Goal: Task Accomplishment & Management: Use online tool/utility

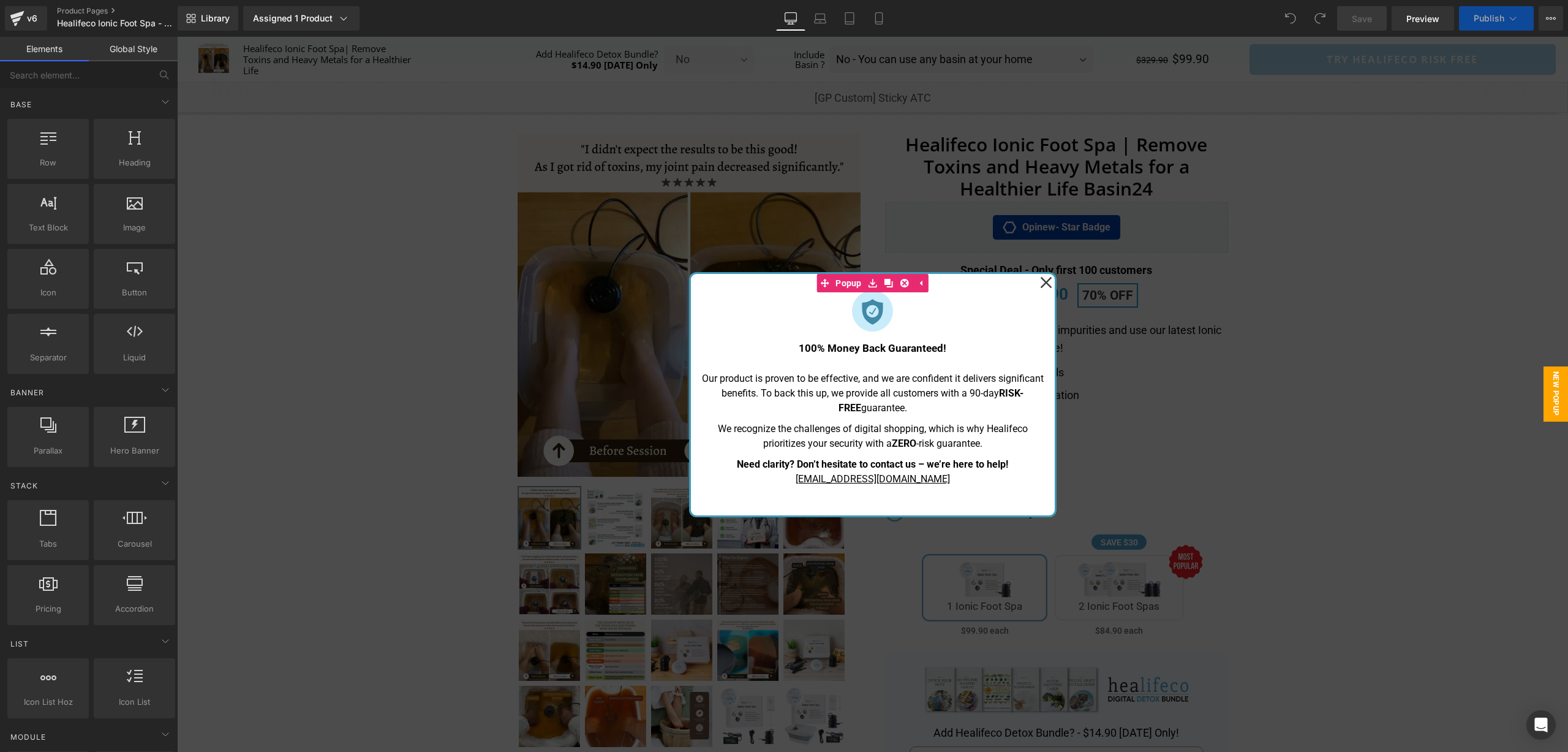
click at [1050, 289] on icon at bounding box center [1046, 282] width 12 height 61
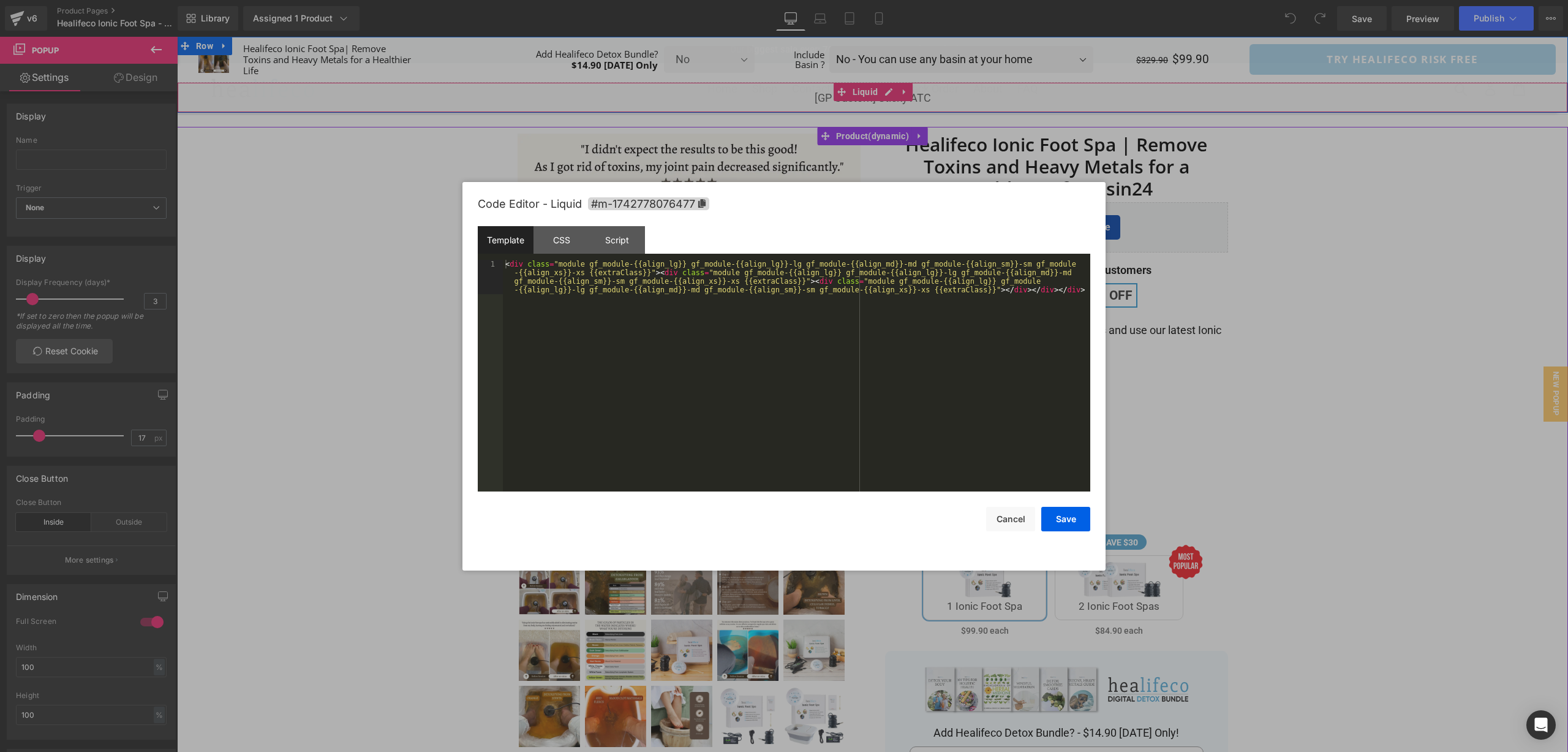
click at [891, 92] on div "Liquid" at bounding box center [872, 97] width 1391 height 31
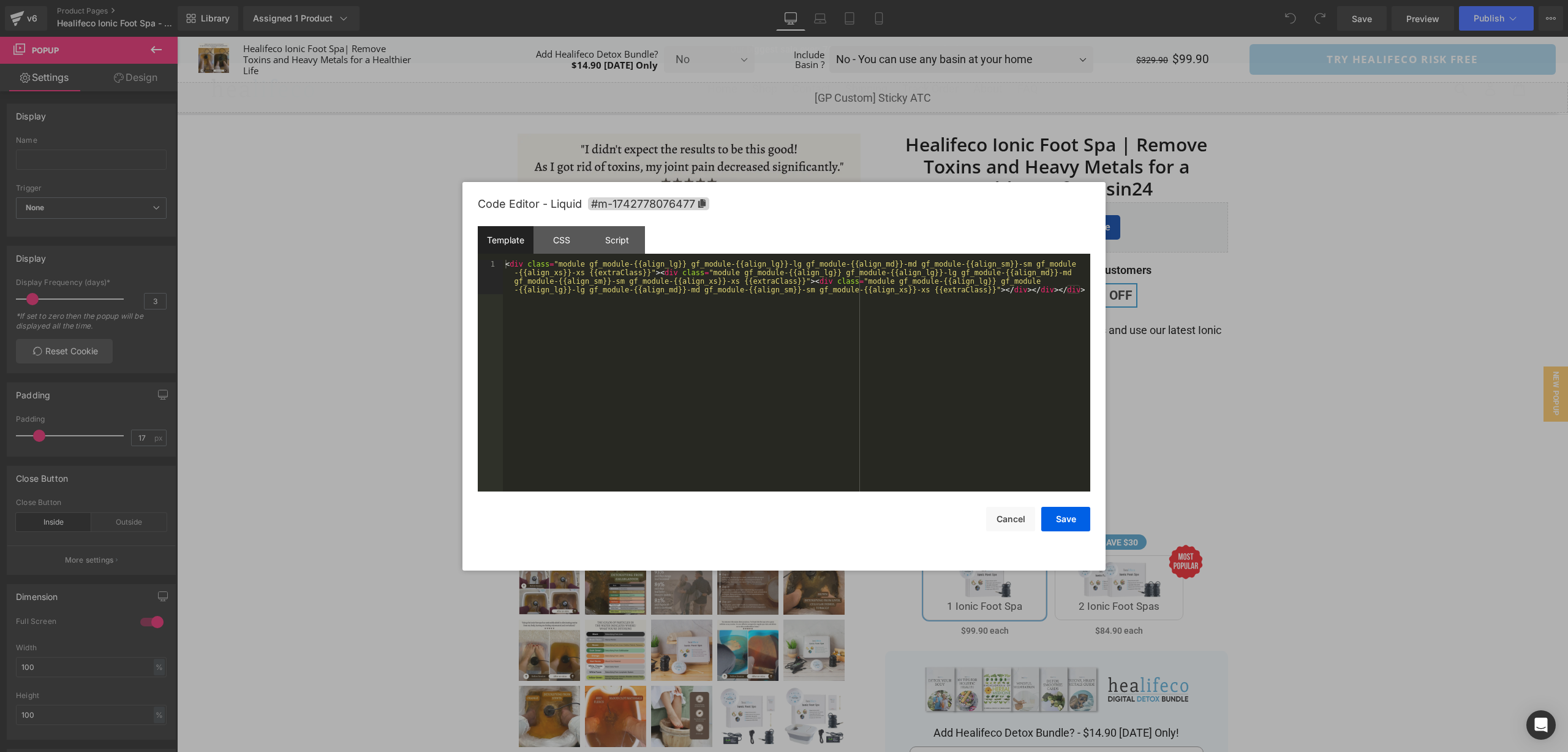
click at [740, 311] on div "< div class = "module gf_module-{{align_lg}} gf_module-{{align_lg}}-lg gf_modul…" at bounding box center [797, 410] width 588 height 301
click at [569, 245] on div "CSS" at bounding box center [561, 240] width 56 height 28
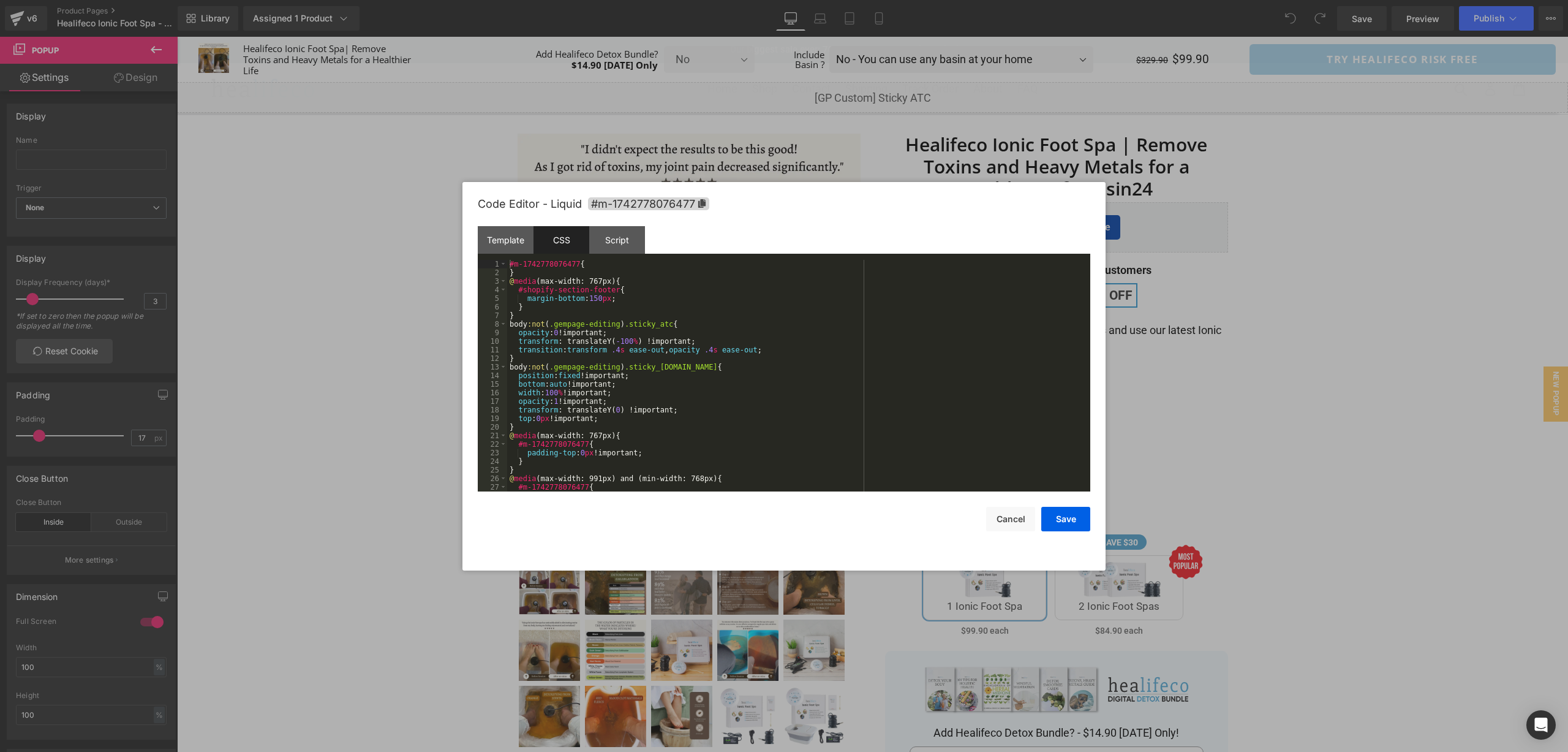
click at [802, 422] on div "#m-1742778076477 { } @ media (max-width: 767px) { #shopify-section-footer { mar…" at bounding box center [797, 384] width 578 height 249
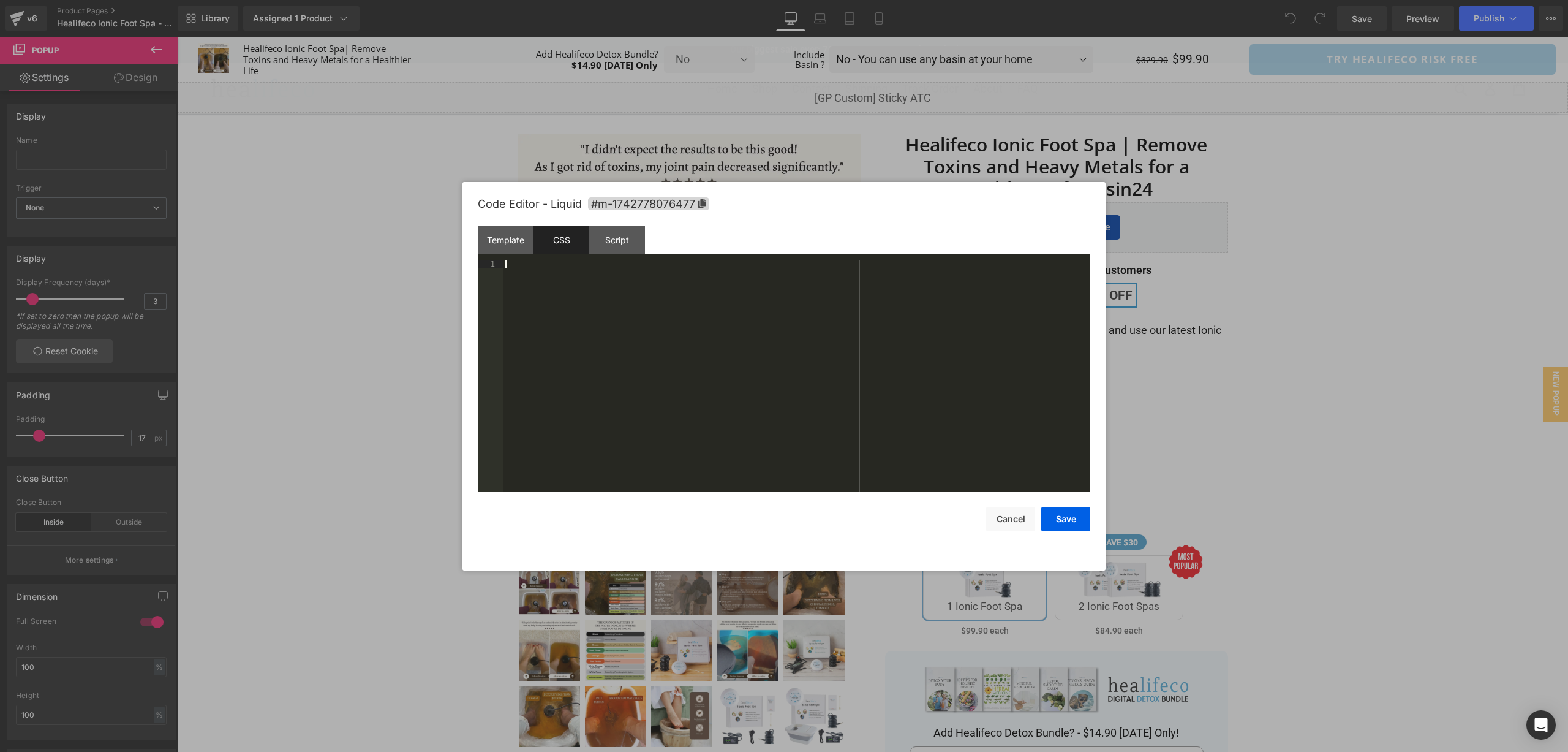
scroll to position [266, 0]
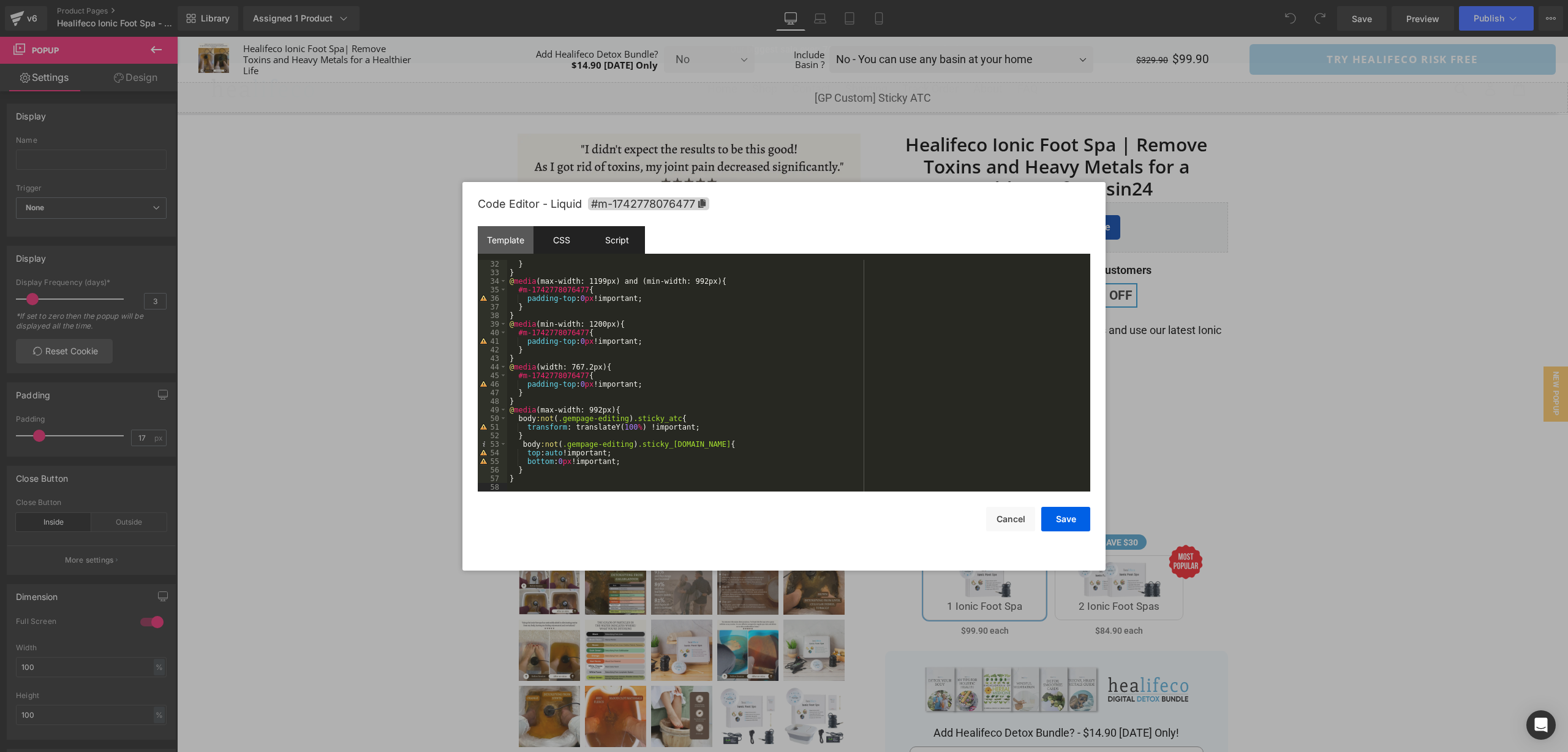
click at [627, 240] on div "Script" at bounding box center [617, 240] width 56 height 28
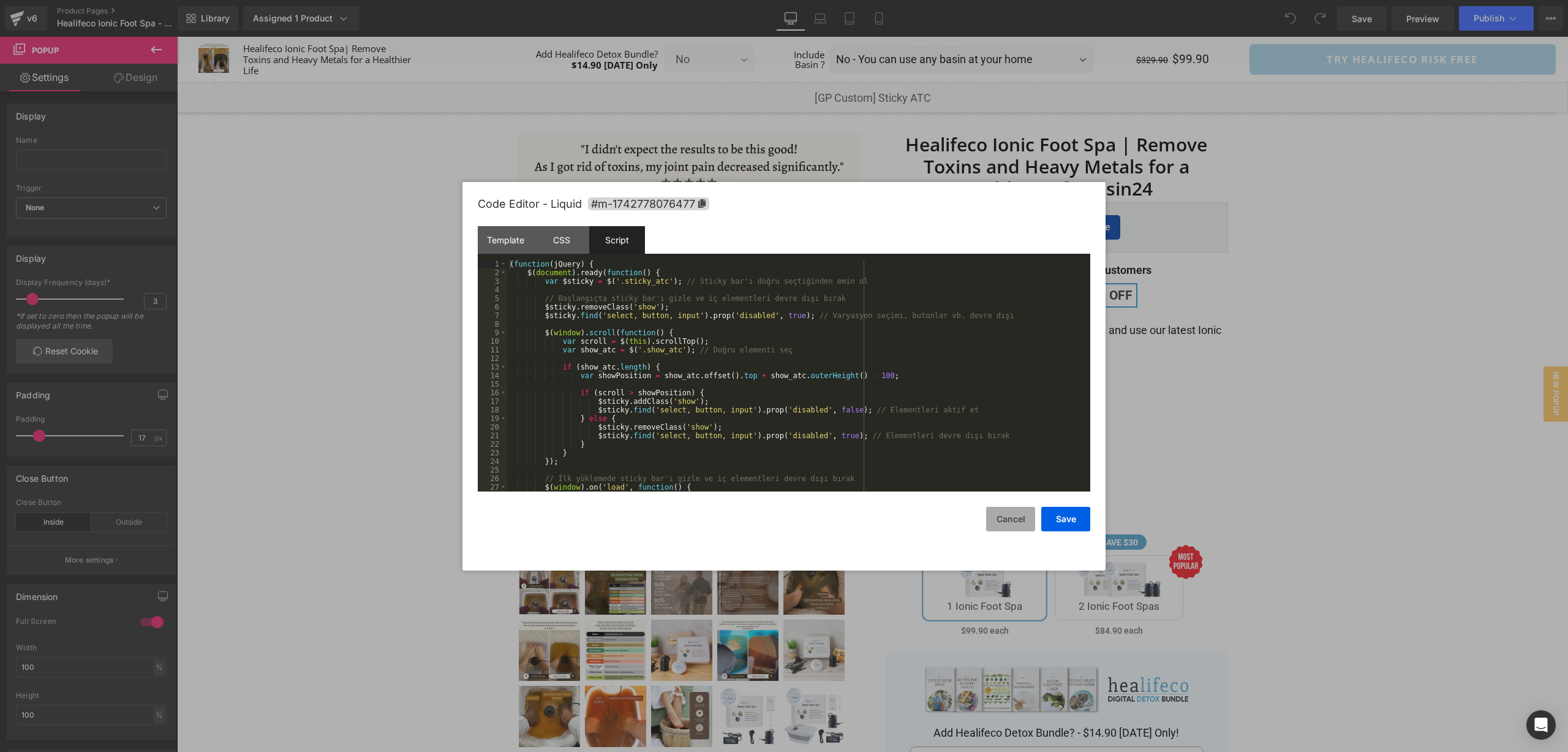
click at [1021, 523] on button "Cancel" at bounding box center [1011, 519] width 49 height 25
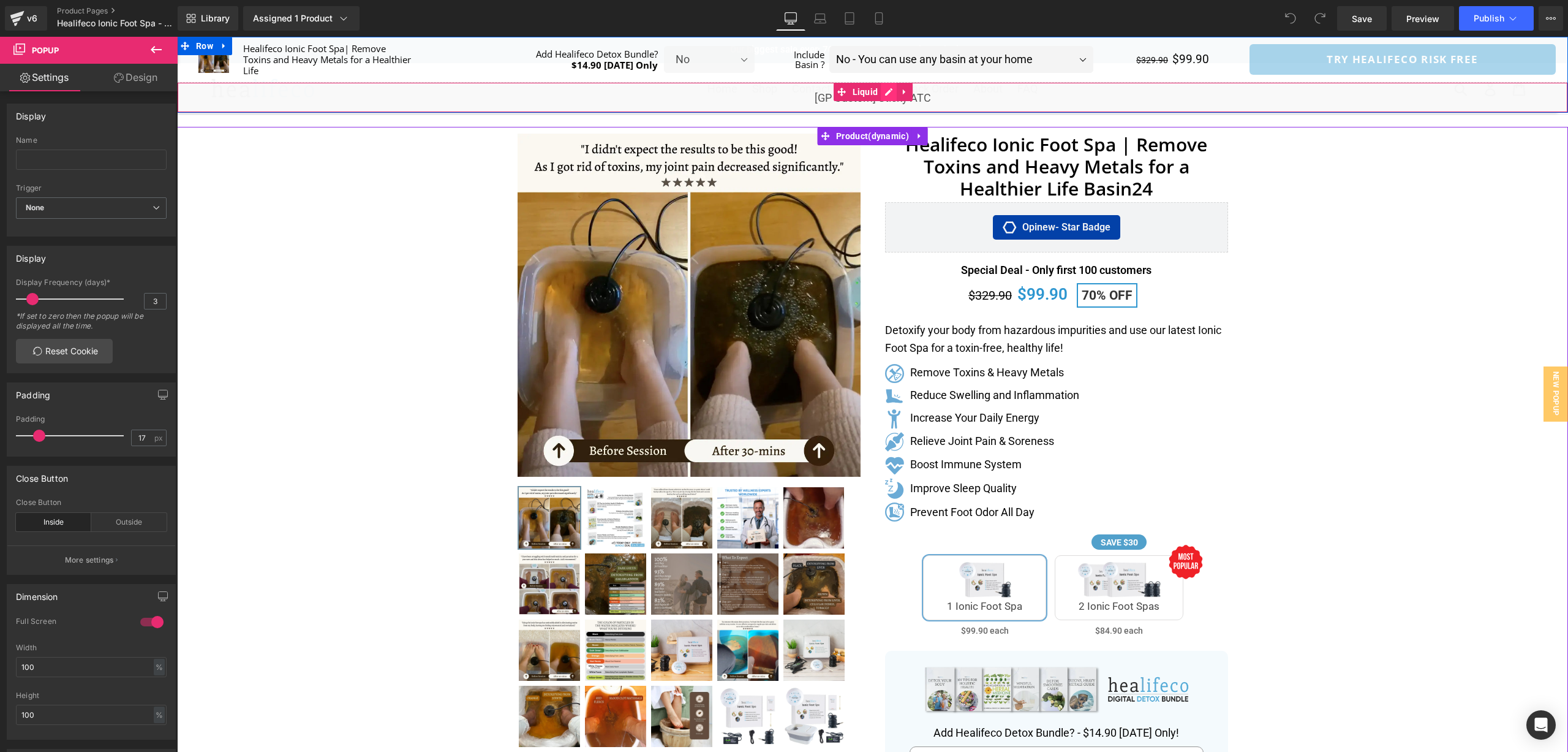
click at [891, 93] on div "Liquid" at bounding box center [872, 97] width 1391 height 31
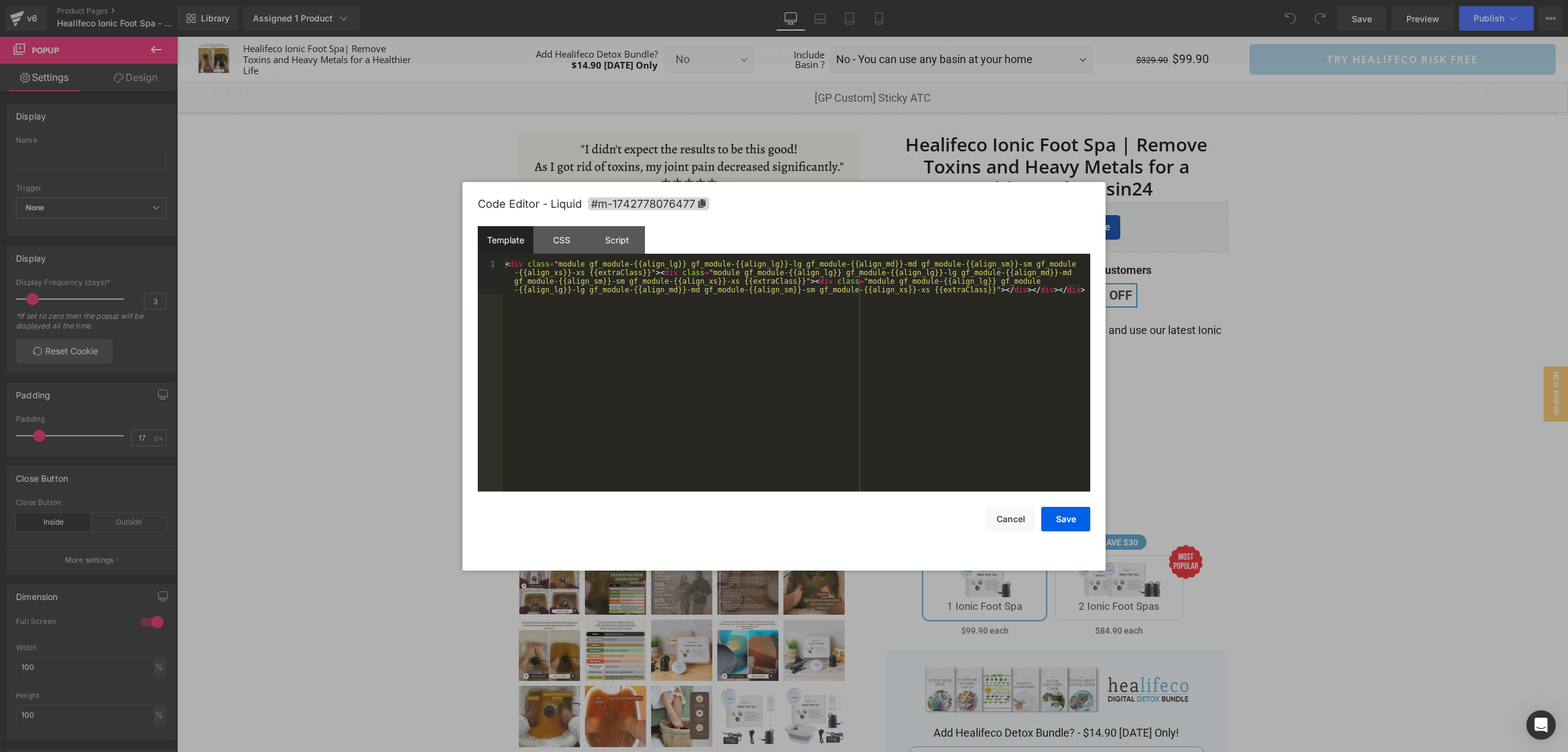
click at [706, 358] on div "< div class = "module gf_module-{{align_lg}} gf_module-{{align_lg}}-lg gf_modul…" at bounding box center [797, 410] width 588 height 301
click at [568, 246] on div "CSS" at bounding box center [561, 240] width 56 height 28
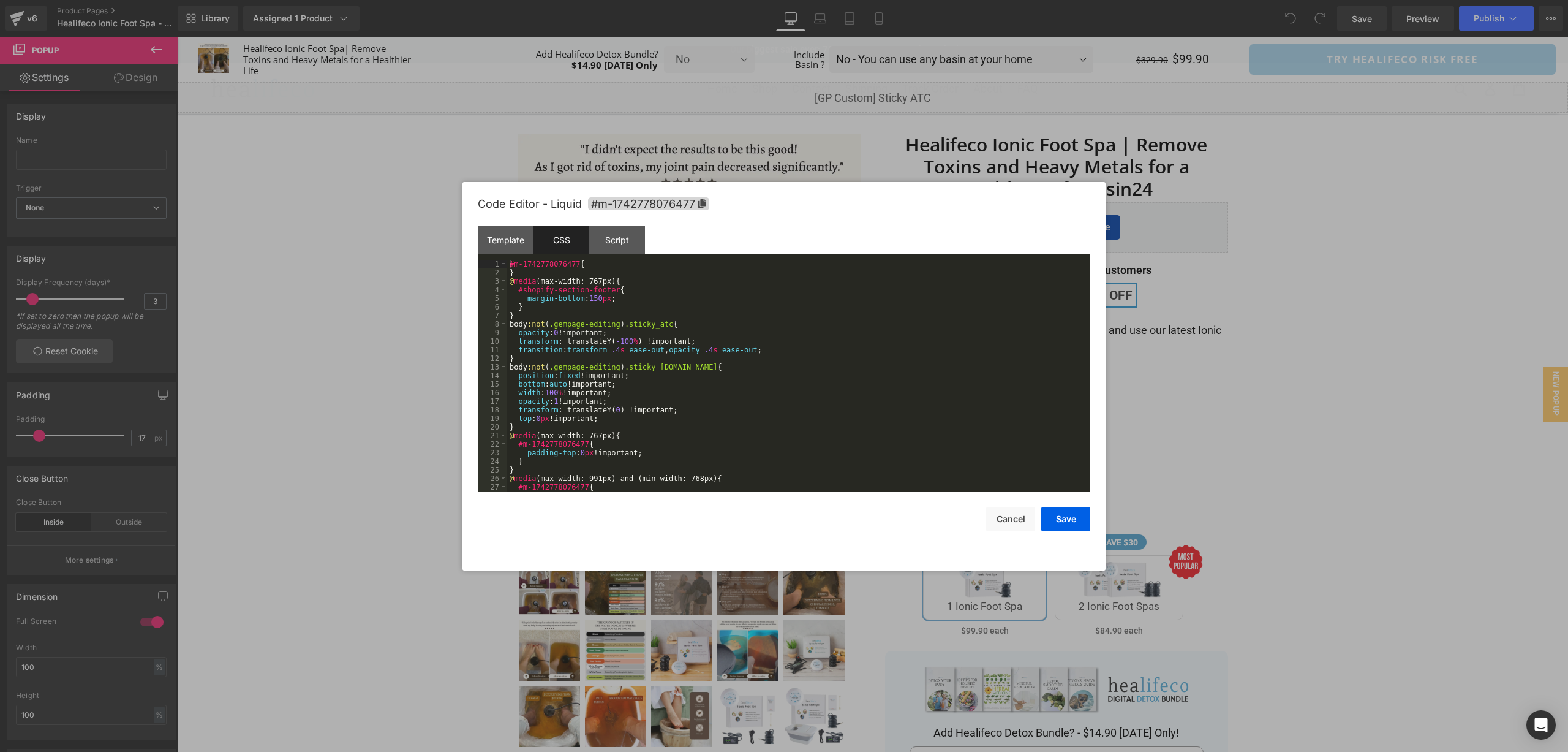
click at [754, 447] on div "#m-1742778076477 { } @ media (max-width: 767px) { #shopify-section-footer { mar…" at bounding box center [797, 384] width 578 height 249
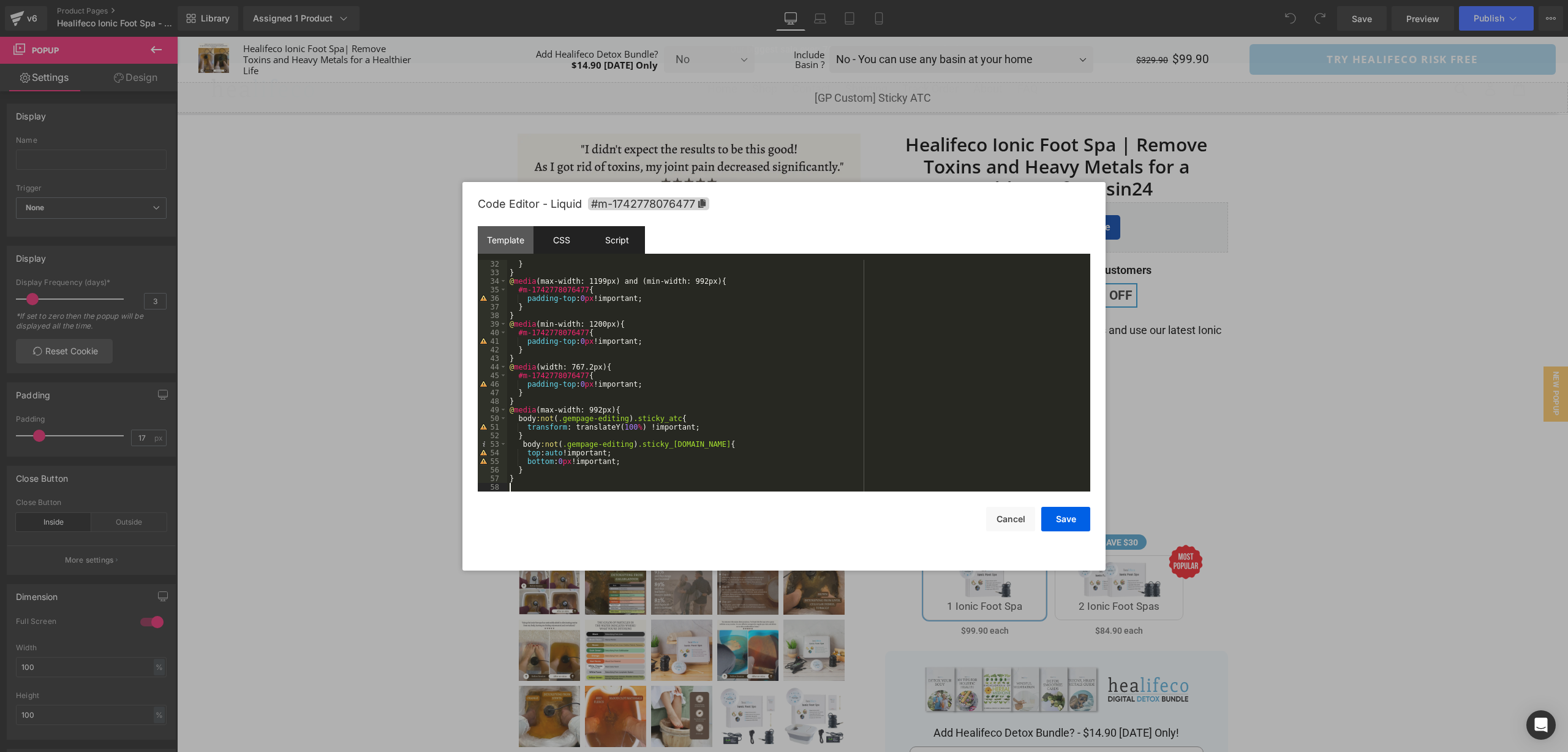
click at [632, 242] on div "Script" at bounding box center [617, 240] width 56 height 28
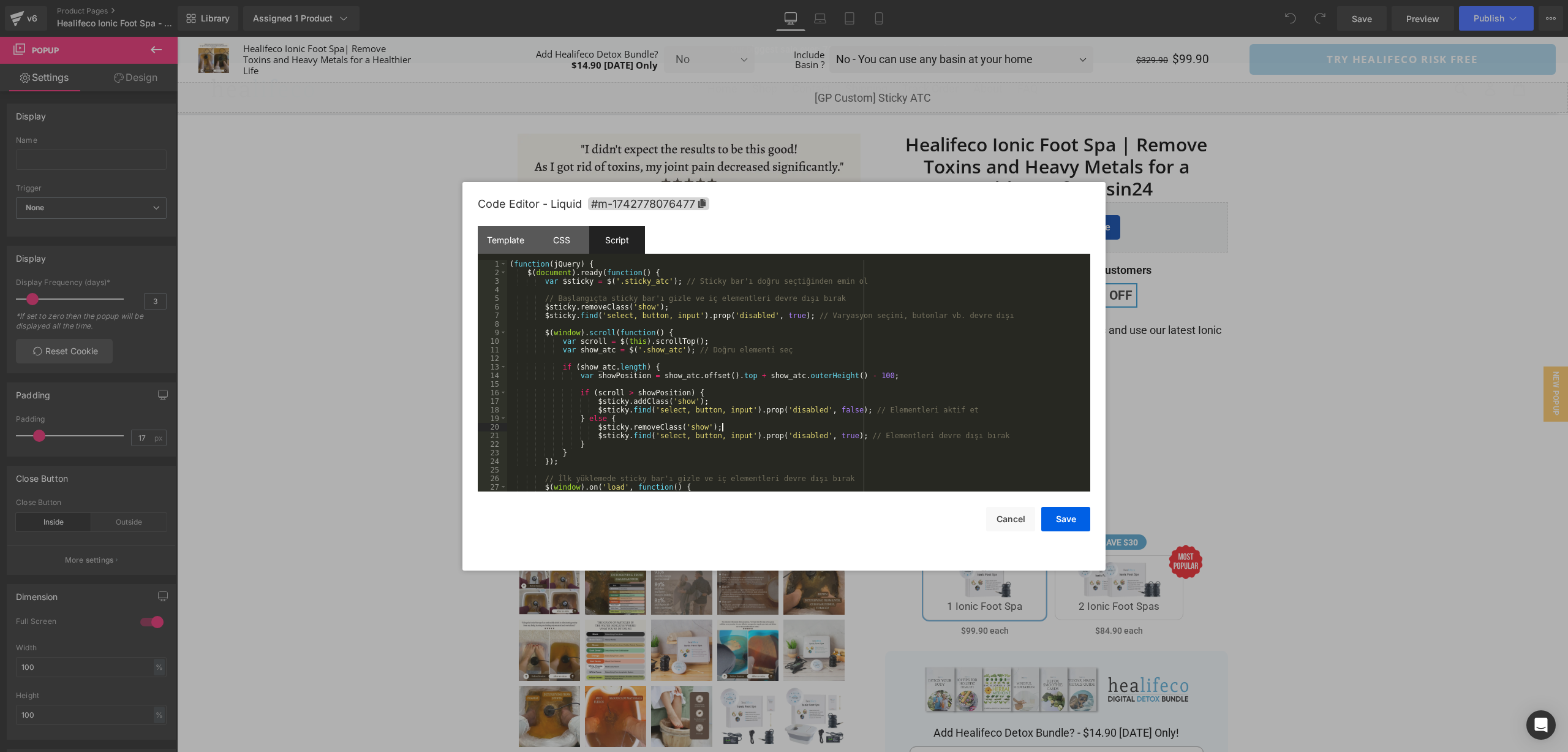
click at [833, 424] on div "( function ( jQuery ) { $ ( document ) . ready ( function ( ) { var $sticky = $…" at bounding box center [797, 384] width 578 height 249
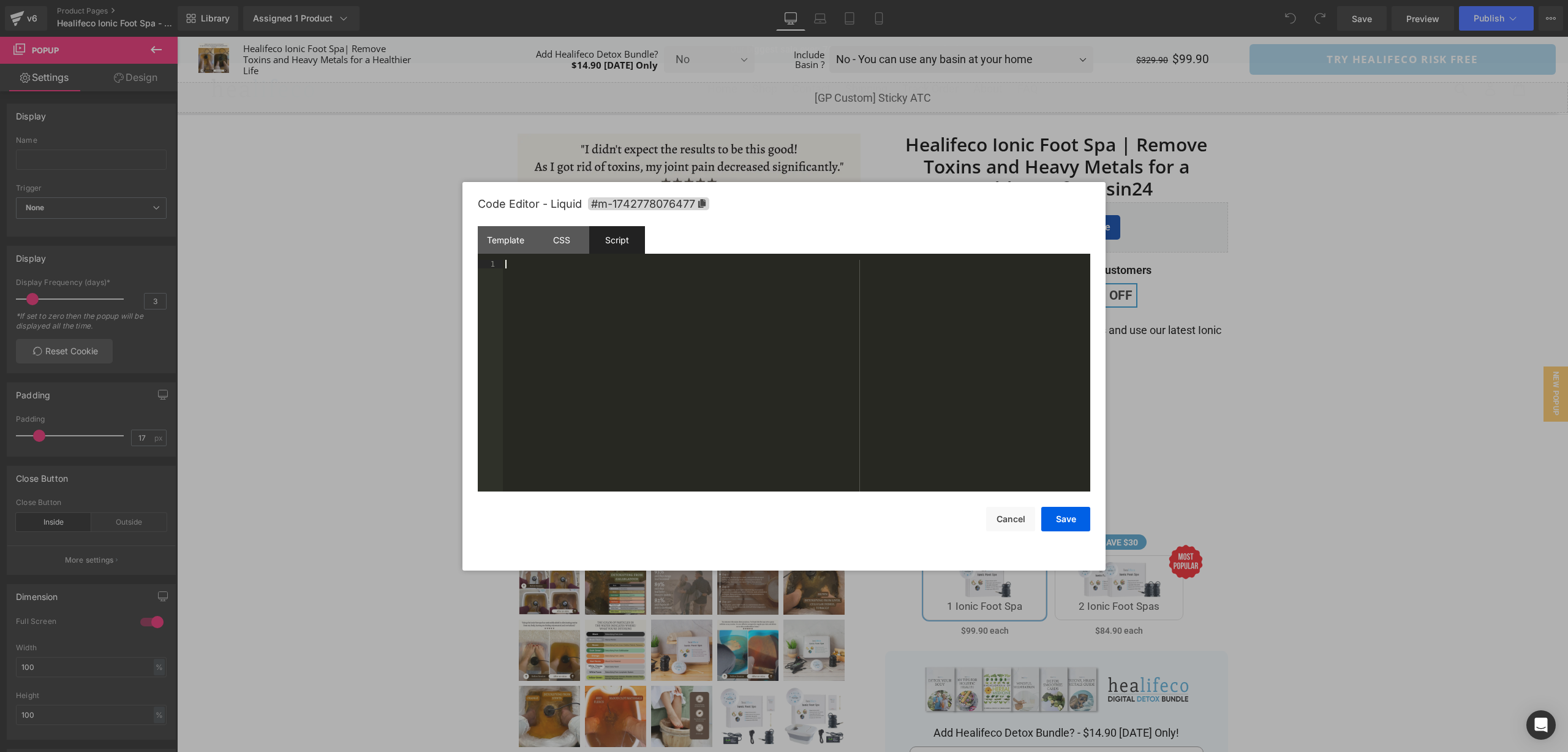
scroll to position [60, 0]
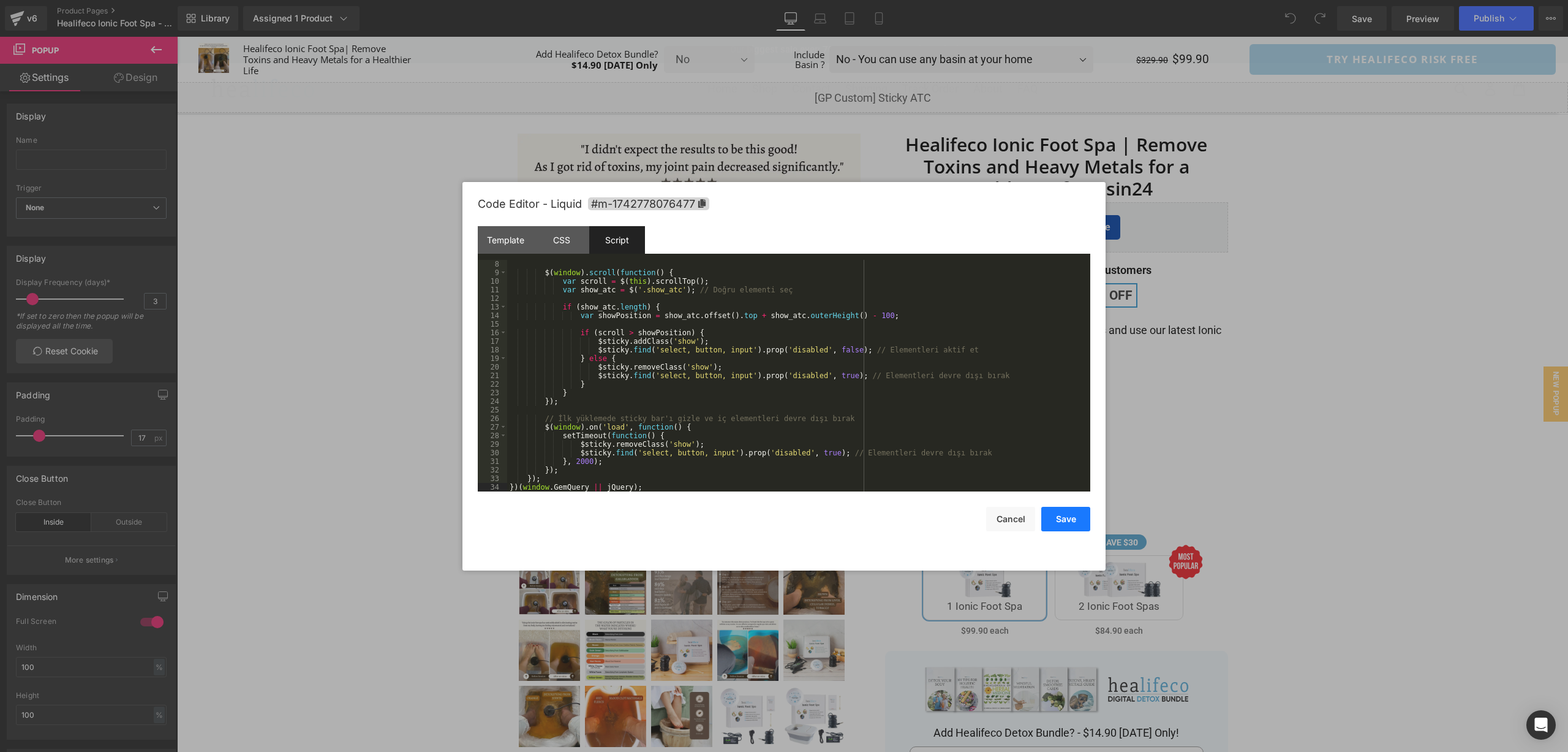
click at [1071, 523] on button "Save" at bounding box center [1066, 519] width 49 height 25
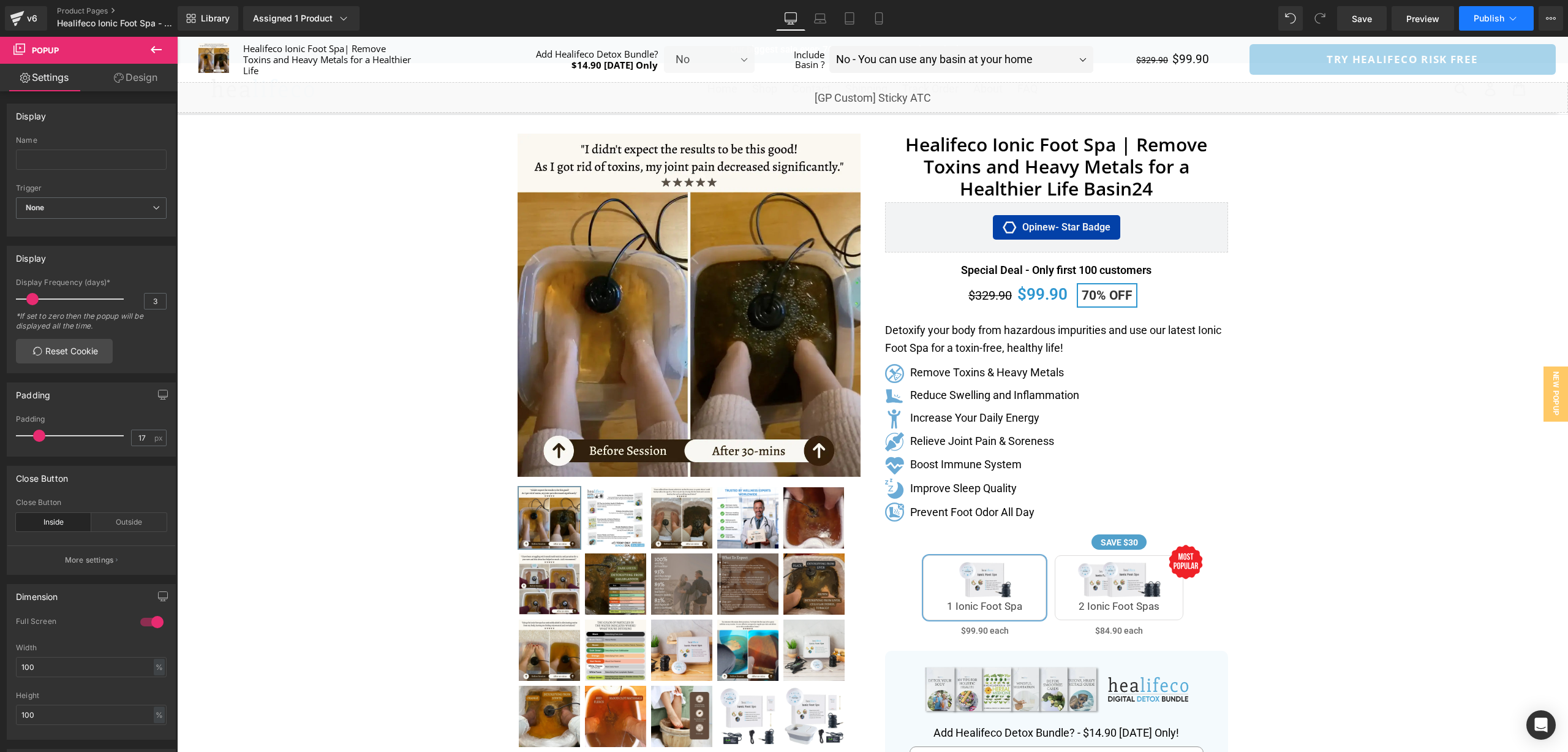
click at [1478, 26] on button "Publish" at bounding box center [1497, 18] width 74 height 25
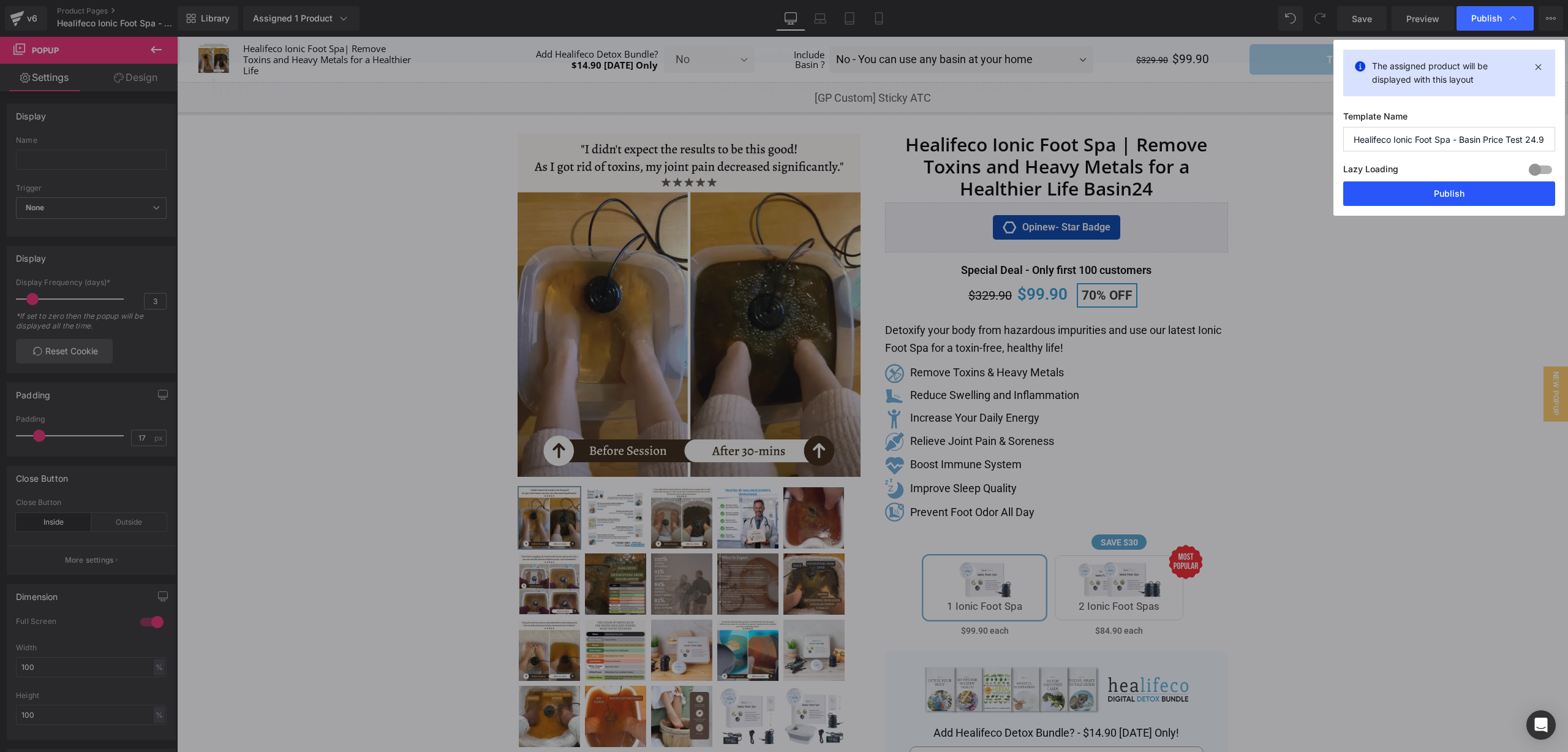
drag, startPoint x: 1455, startPoint y: 204, endPoint x: 1117, endPoint y: 411, distance: 396.3
click at [1455, 204] on button "Publish" at bounding box center [1449, 193] width 212 height 25
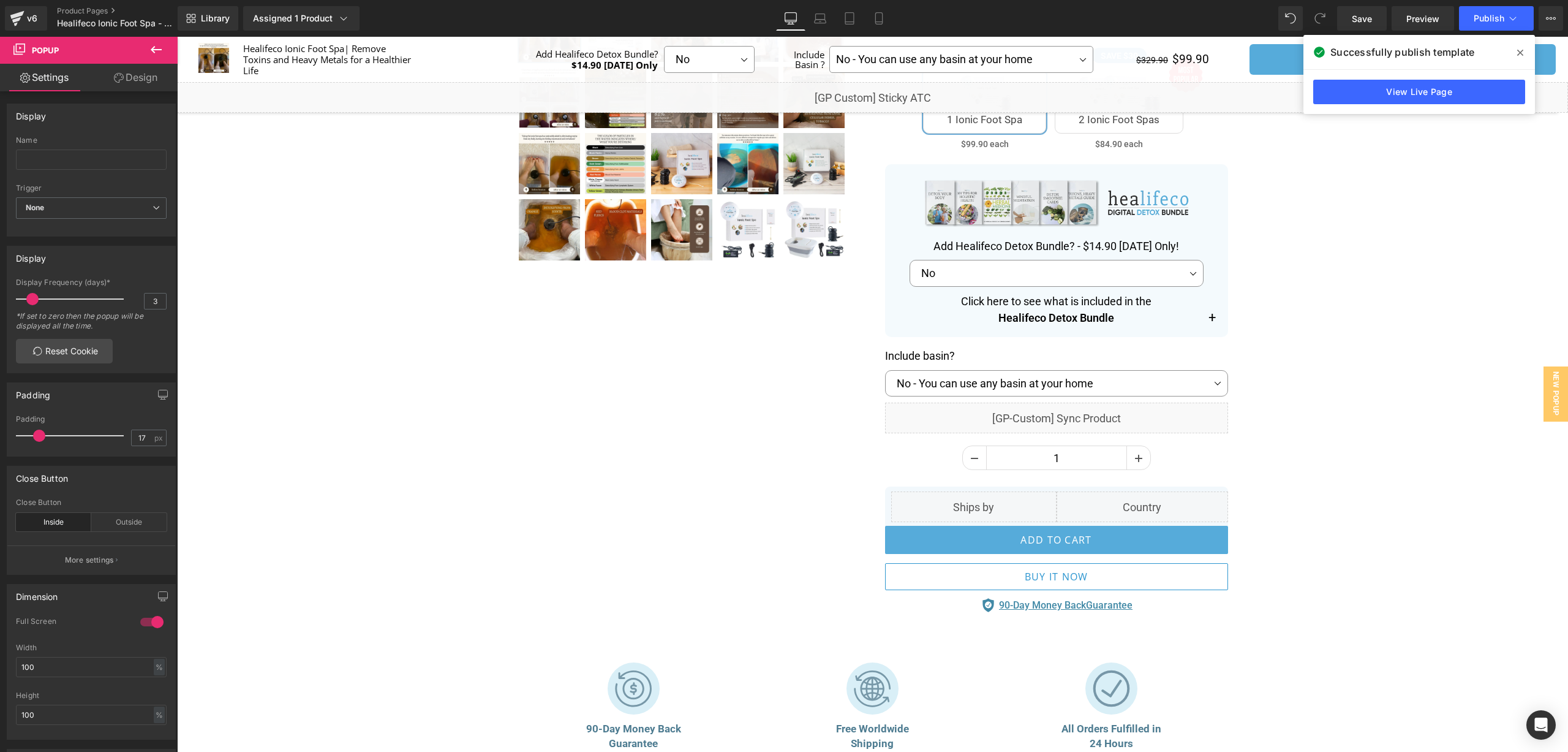
scroll to position [0, 0]
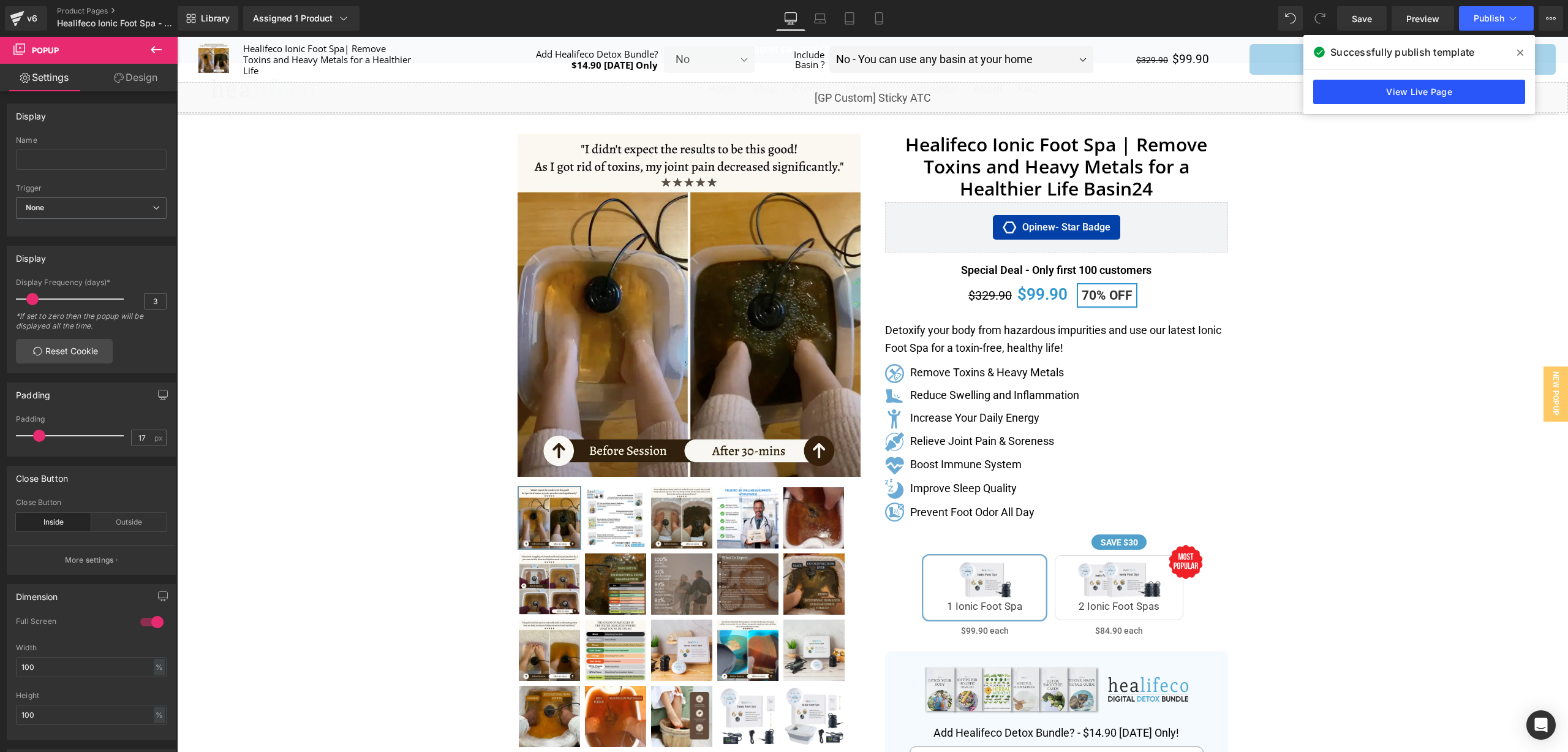
click at [1418, 93] on link "View Live Page" at bounding box center [1420, 92] width 212 height 25
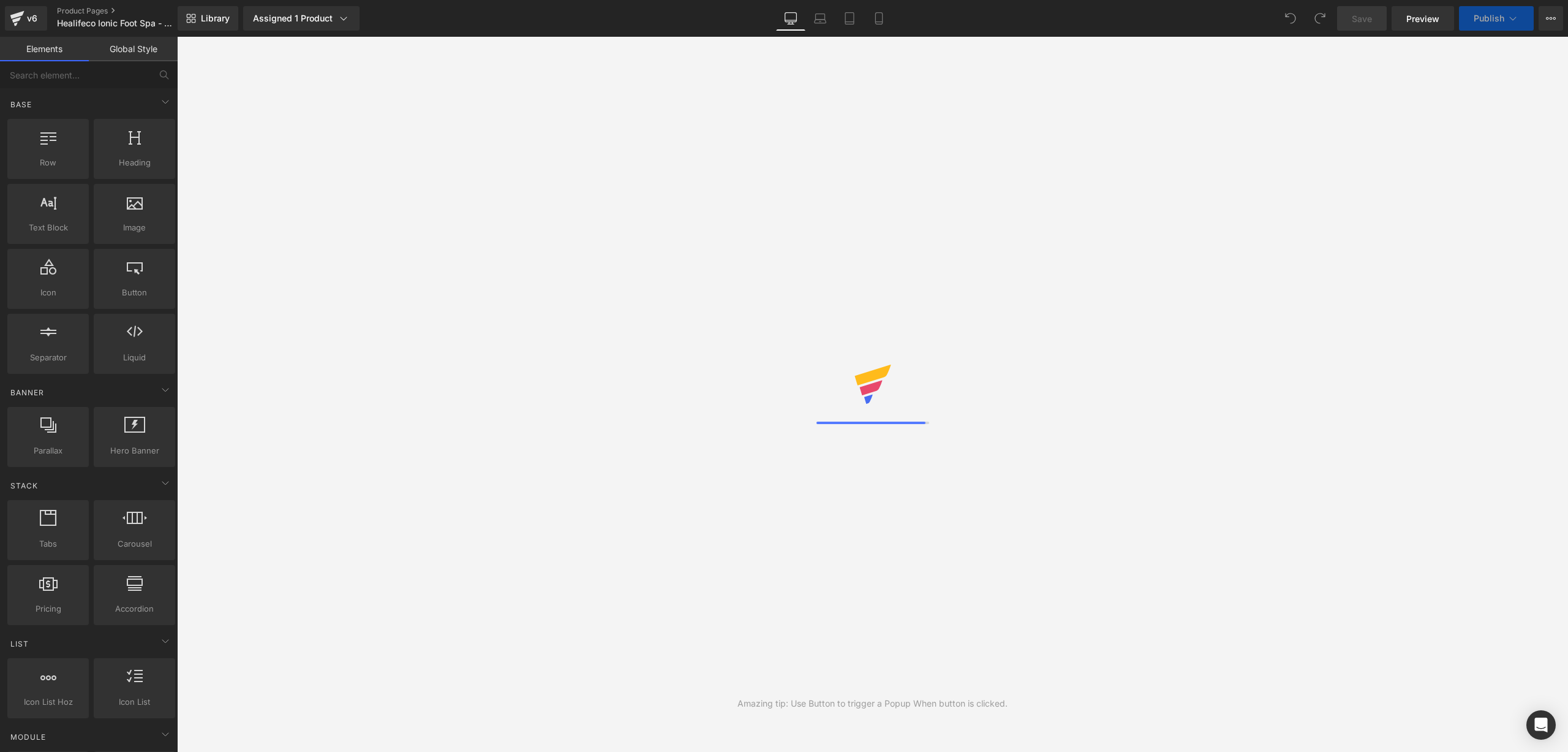
click at [1044, 286] on icon at bounding box center [1046, 282] width 12 height 61
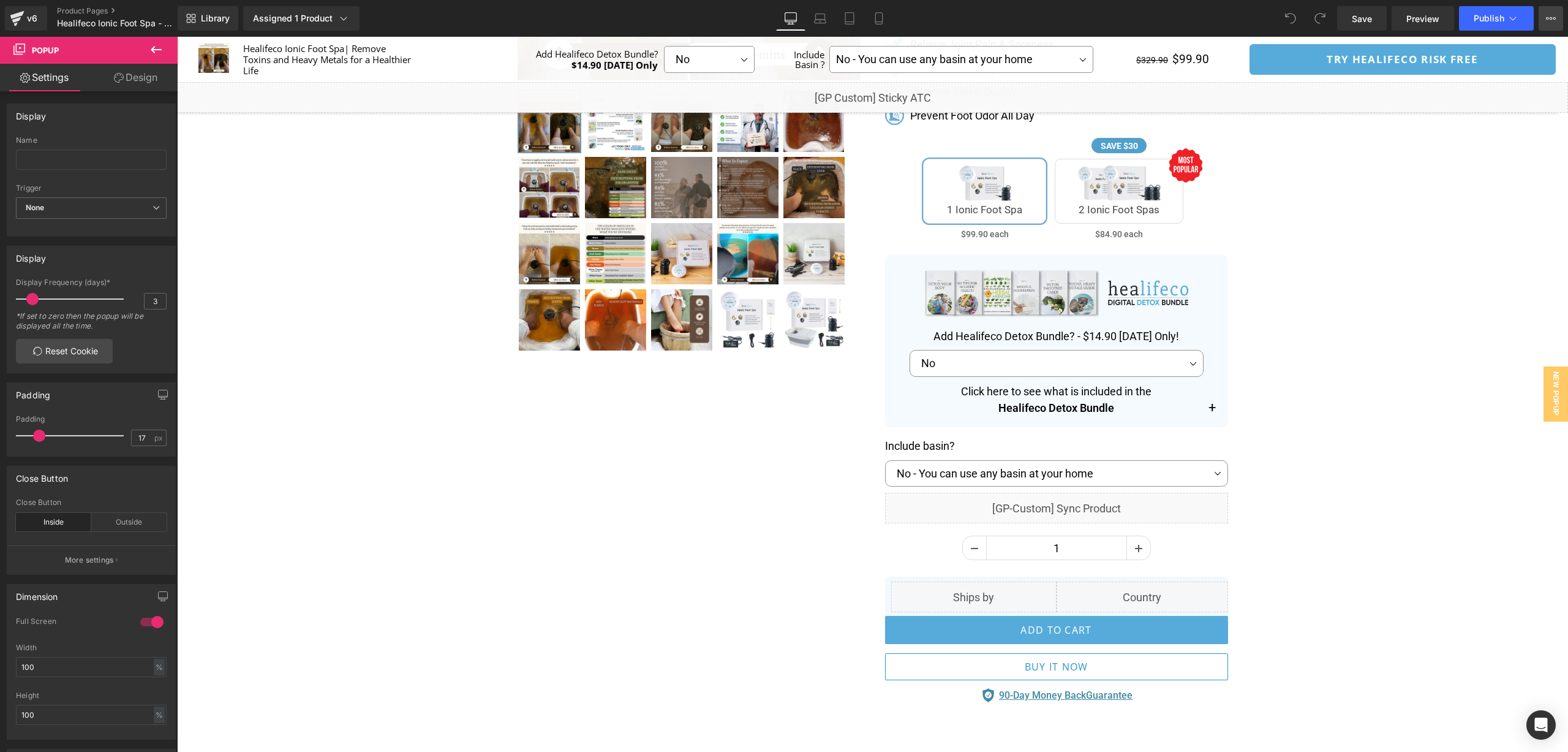
click at [1550, 15] on icon at bounding box center [1551, 18] width 10 height 10
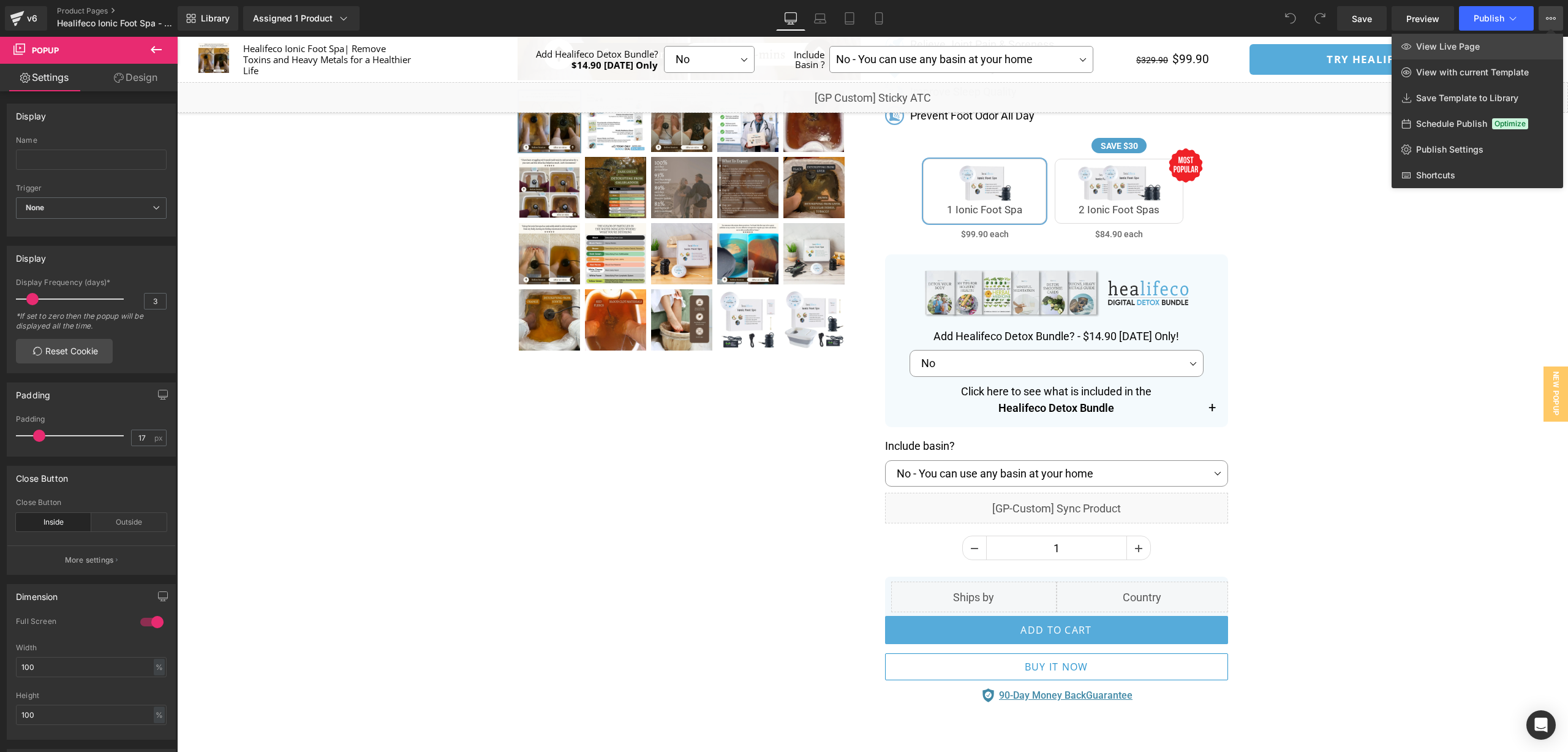
click at [1503, 42] on link "View Live Page" at bounding box center [1478, 46] width 172 height 26
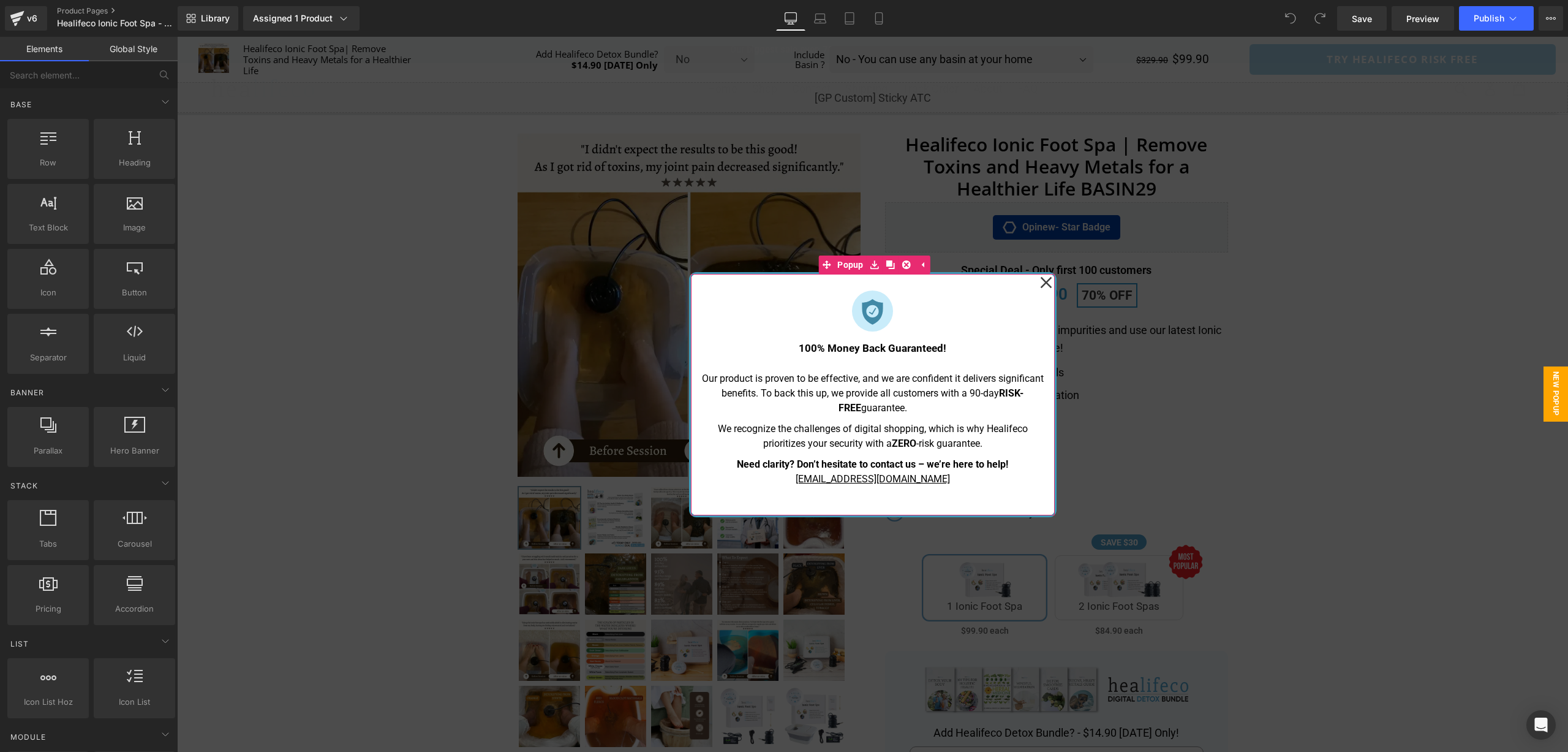
click at [1048, 283] on icon at bounding box center [1046, 282] width 11 height 11
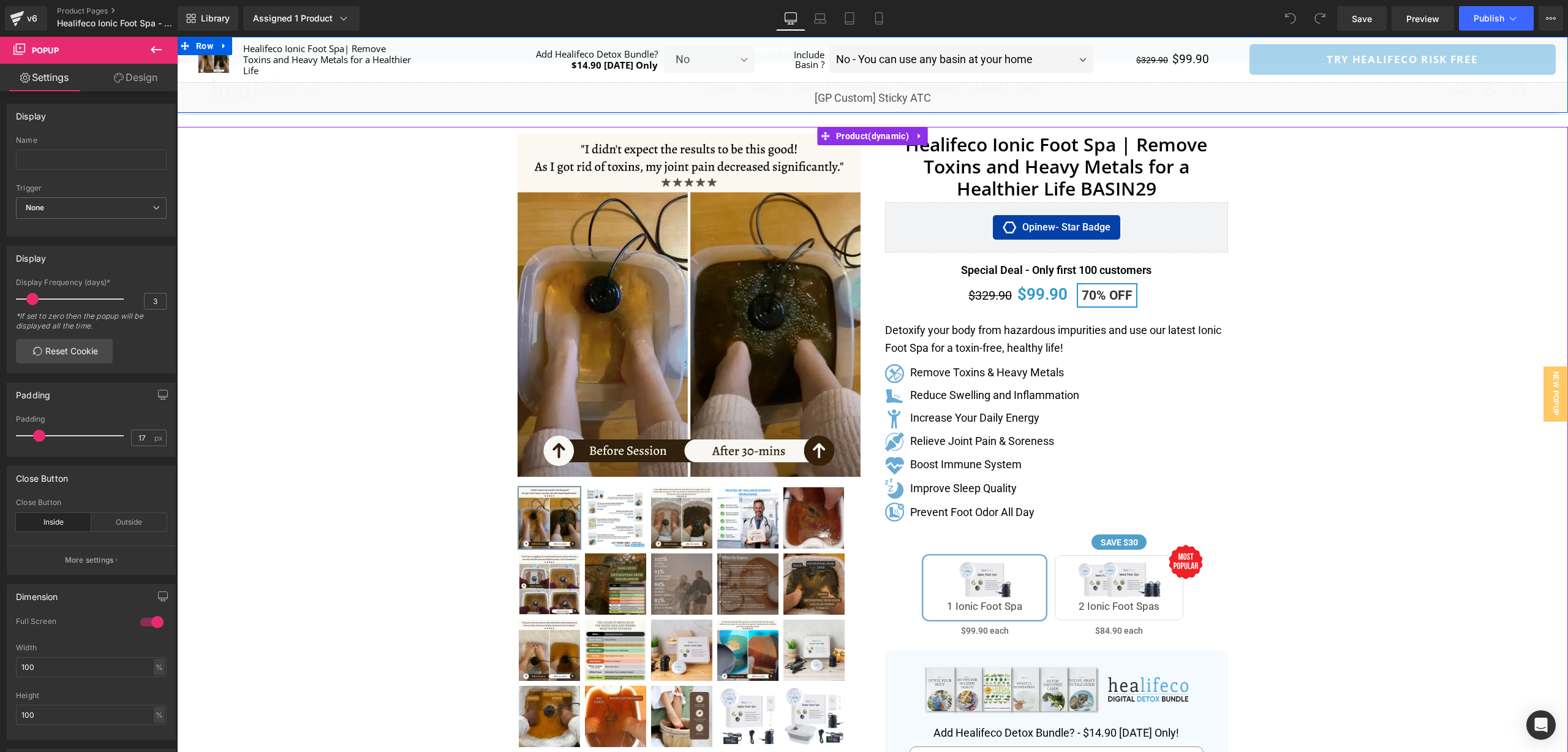
click at [889, 92] on div "Liquid" at bounding box center [872, 97] width 1391 height 31
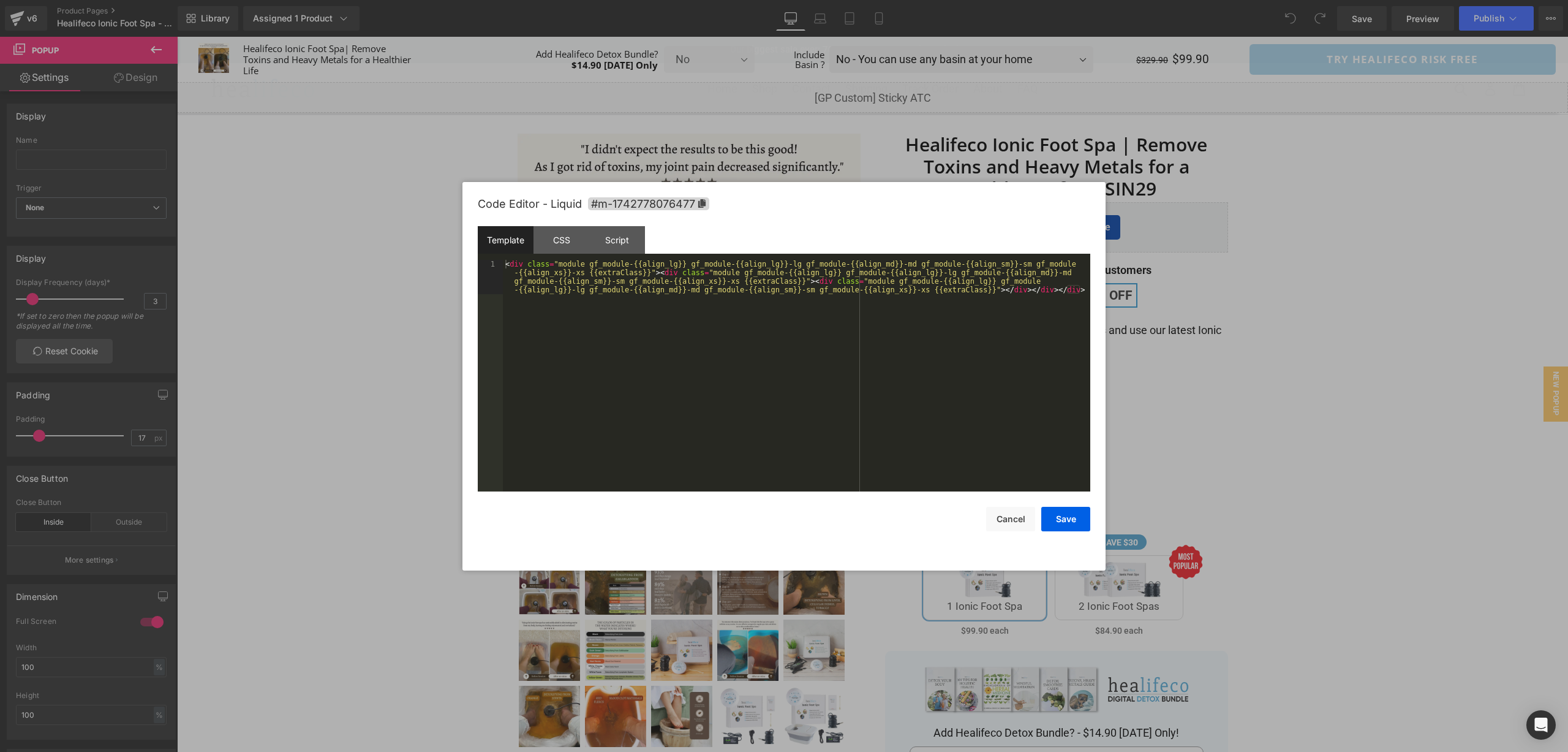
click at [823, 392] on div "< div class = "module gf_module-{{align_lg}} gf_module-{{align_lg}}-lg gf_modul…" at bounding box center [797, 410] width 588 height 301
click at [573, 229] on div "CSS" at bounding box center [561, 240] width 56 height 28
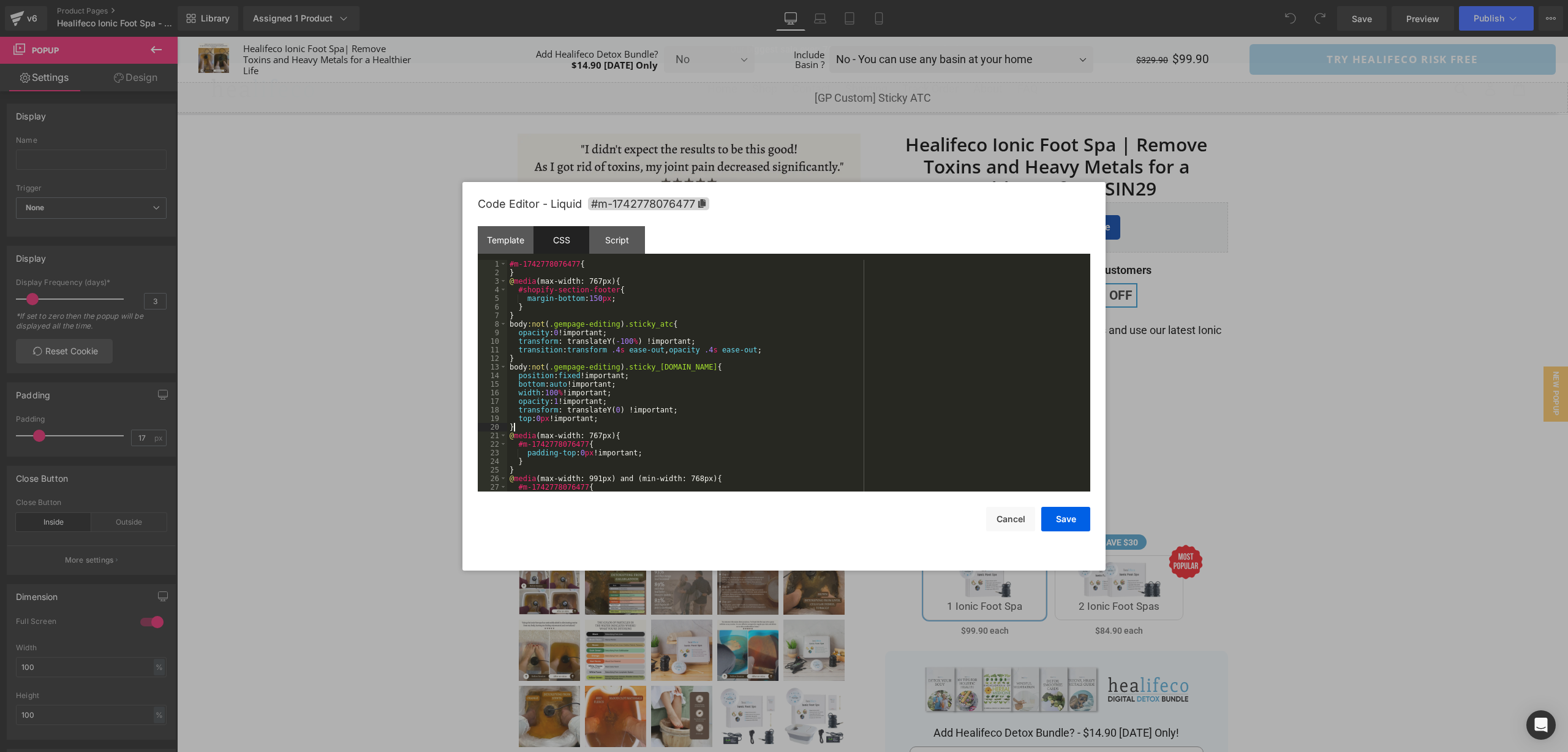
click at [827, 426] on div "#m-1742778076477 { } @ media (max-width: 767px) { #shopify-section-footer { mar…" at bounding box center [797, 384] width 578 height 249
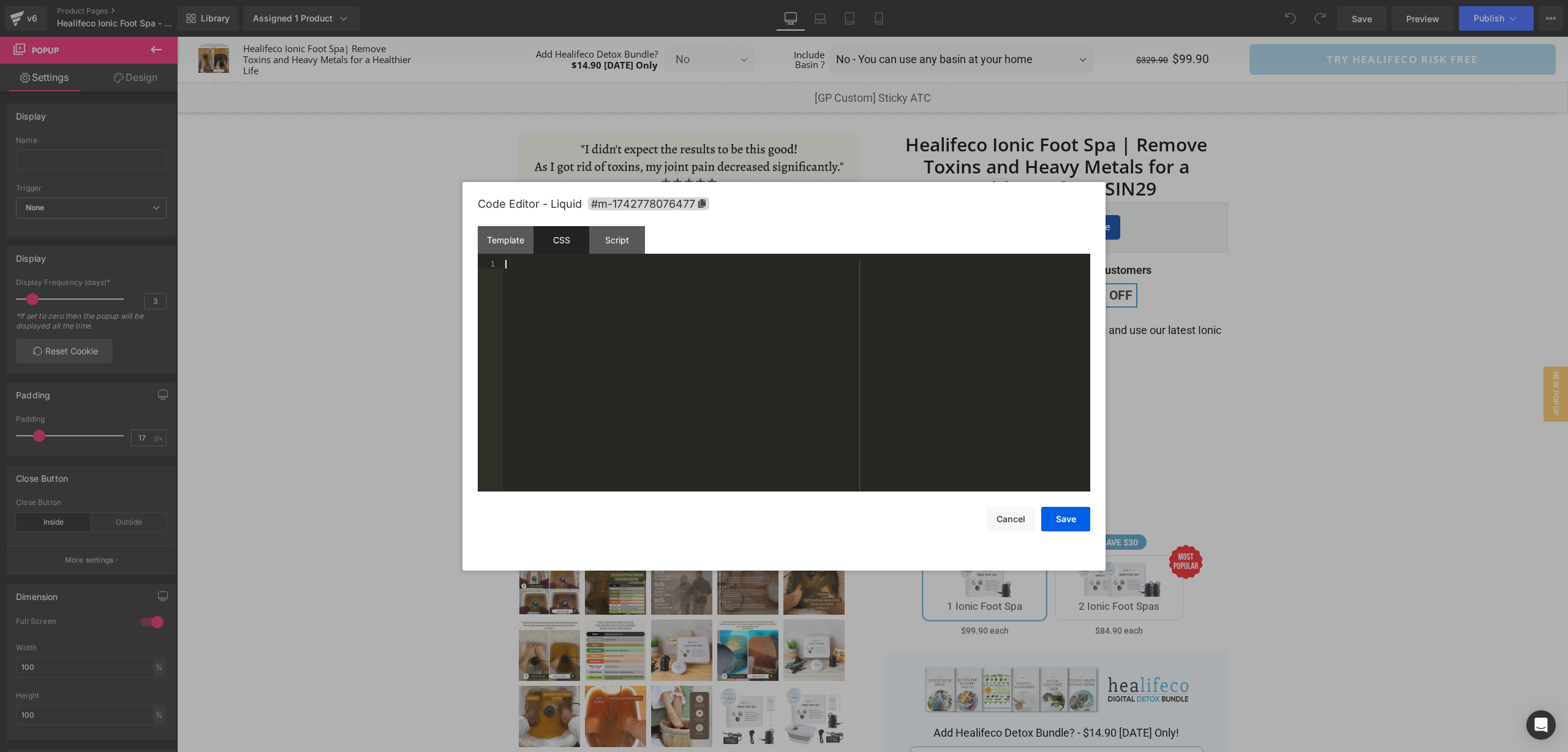
scroll to position [266, 0]
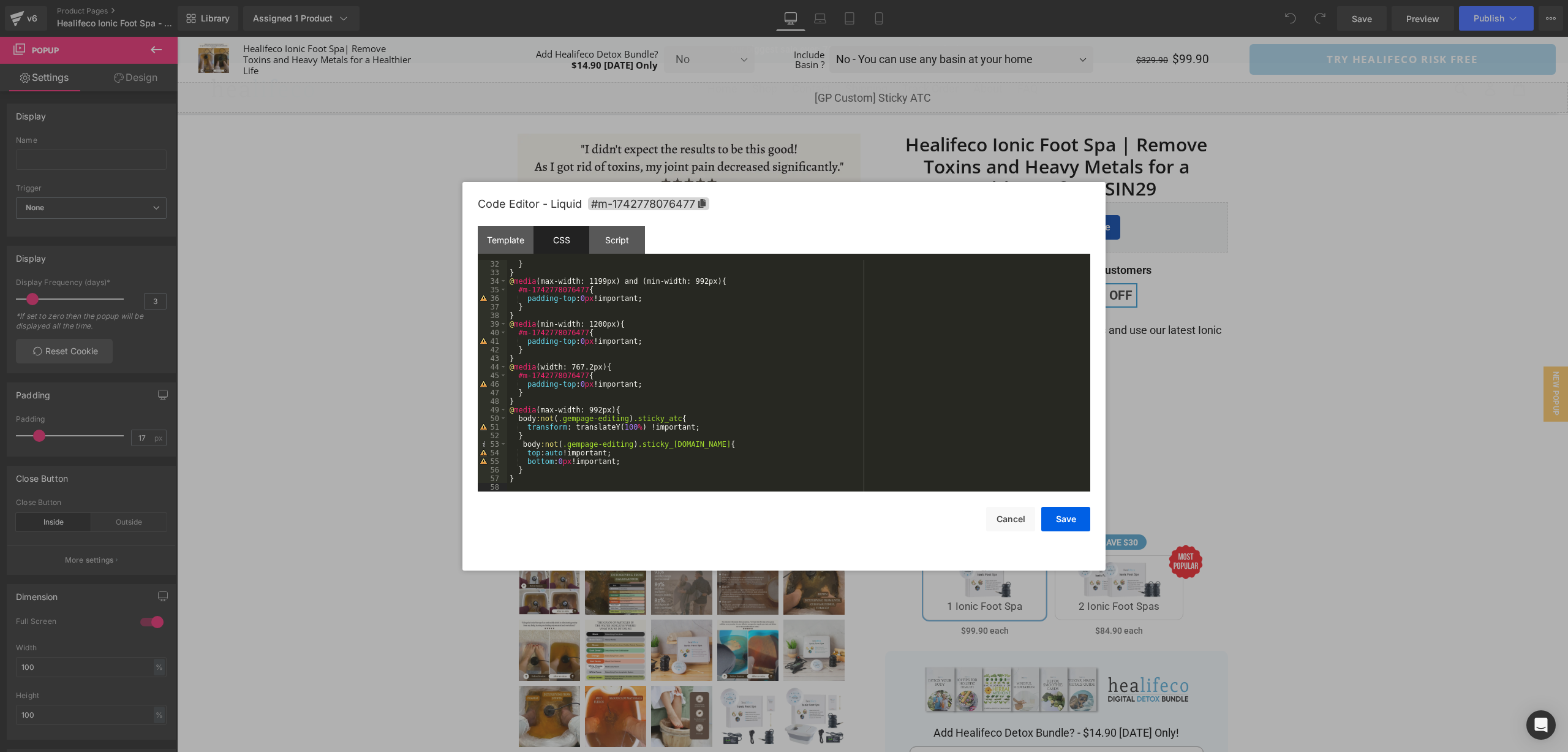
click at [627, 254] on div "Template CSS Script Data" at bounding box center [784, 242] width 612 height 33
click at [626, 241] on div "Script" at bounding box center [617, 240] width 56 height 28
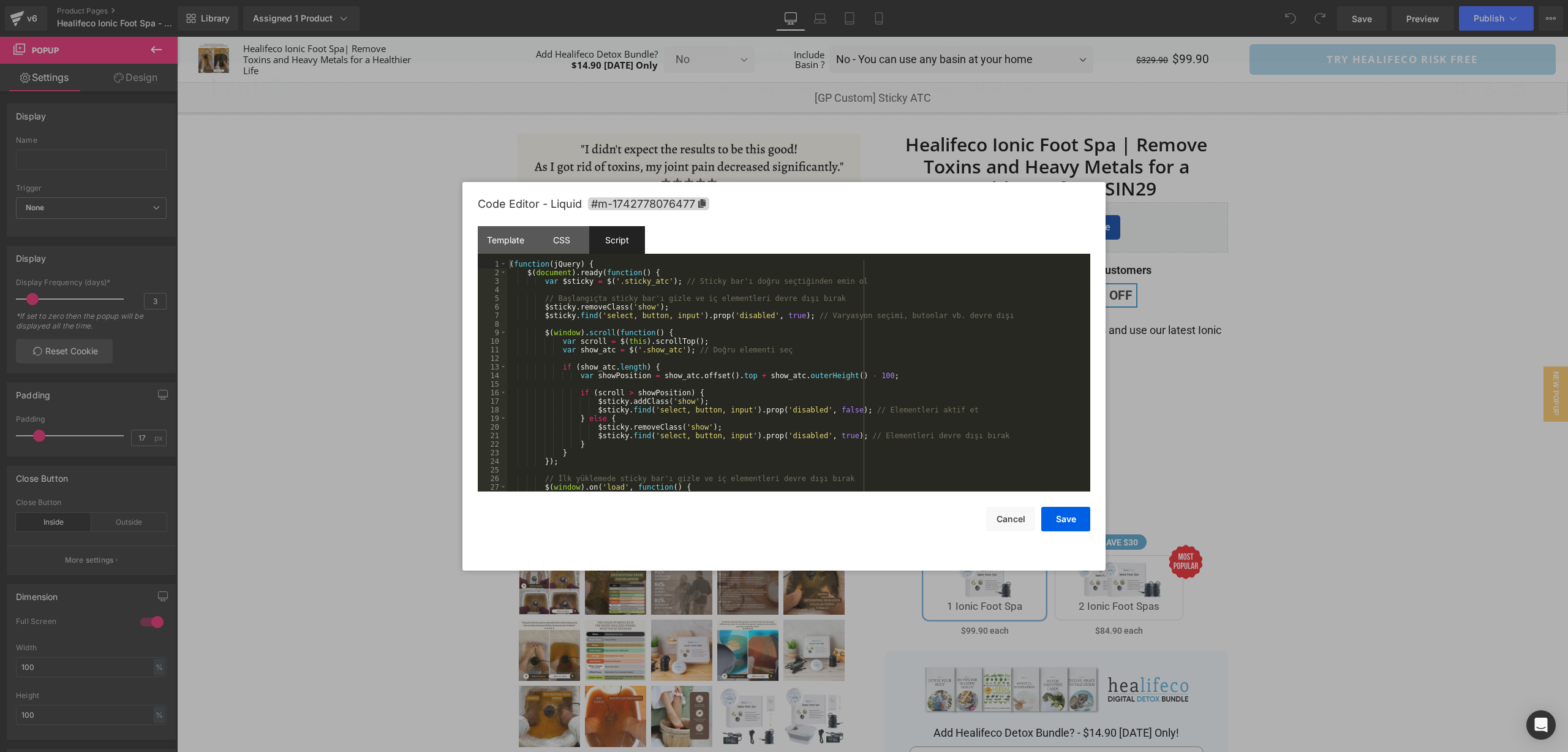
click at [828, 399] on div "( function ( jQuery ) { $ ( document ) . ready ( function ( ) { var $sticky = $…" at bounding box center [797, 384] width 578 height 249
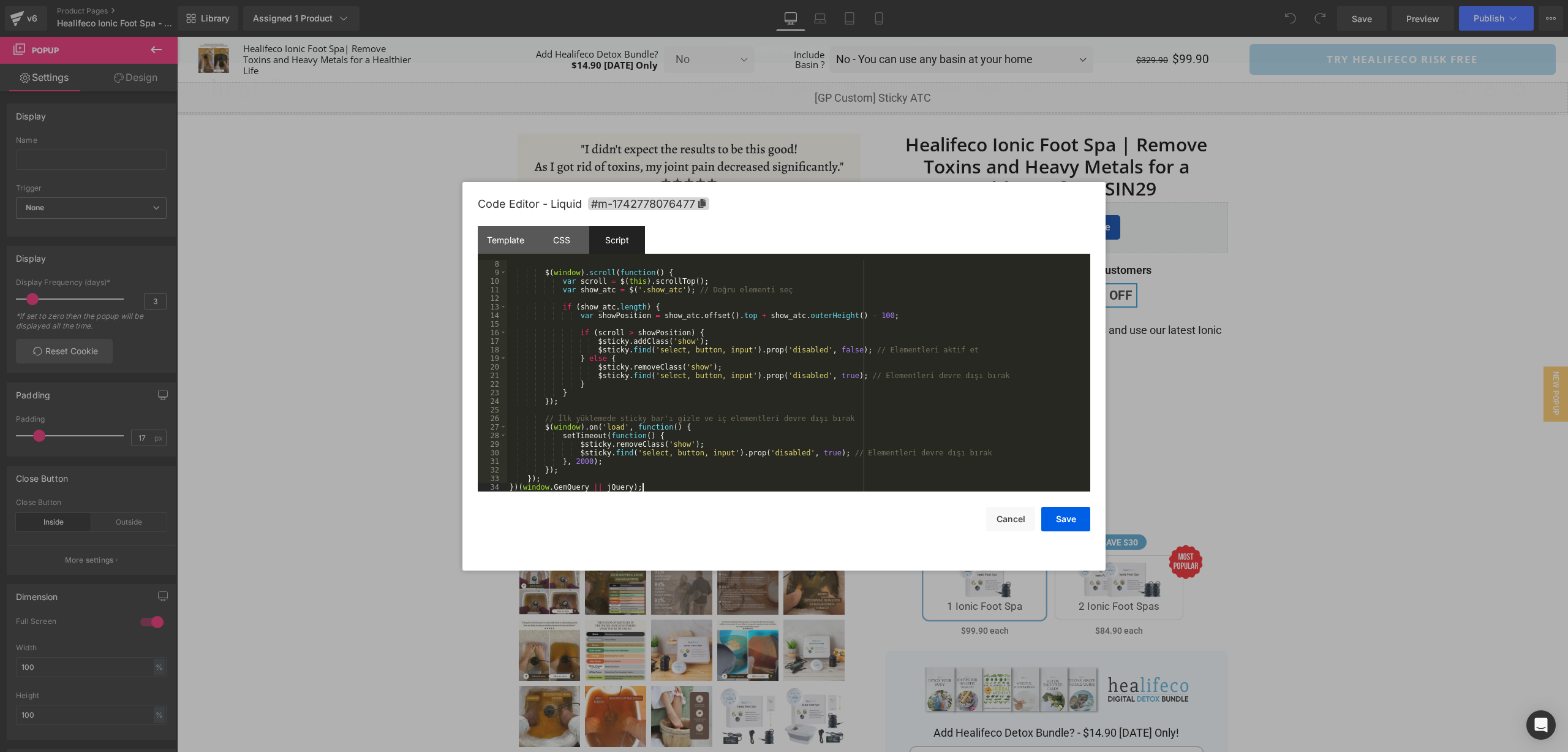
scroll to position [60, 0]
click at [1069, 518] on button "Save" at bounding box center [1066, 519] width 49 height 25
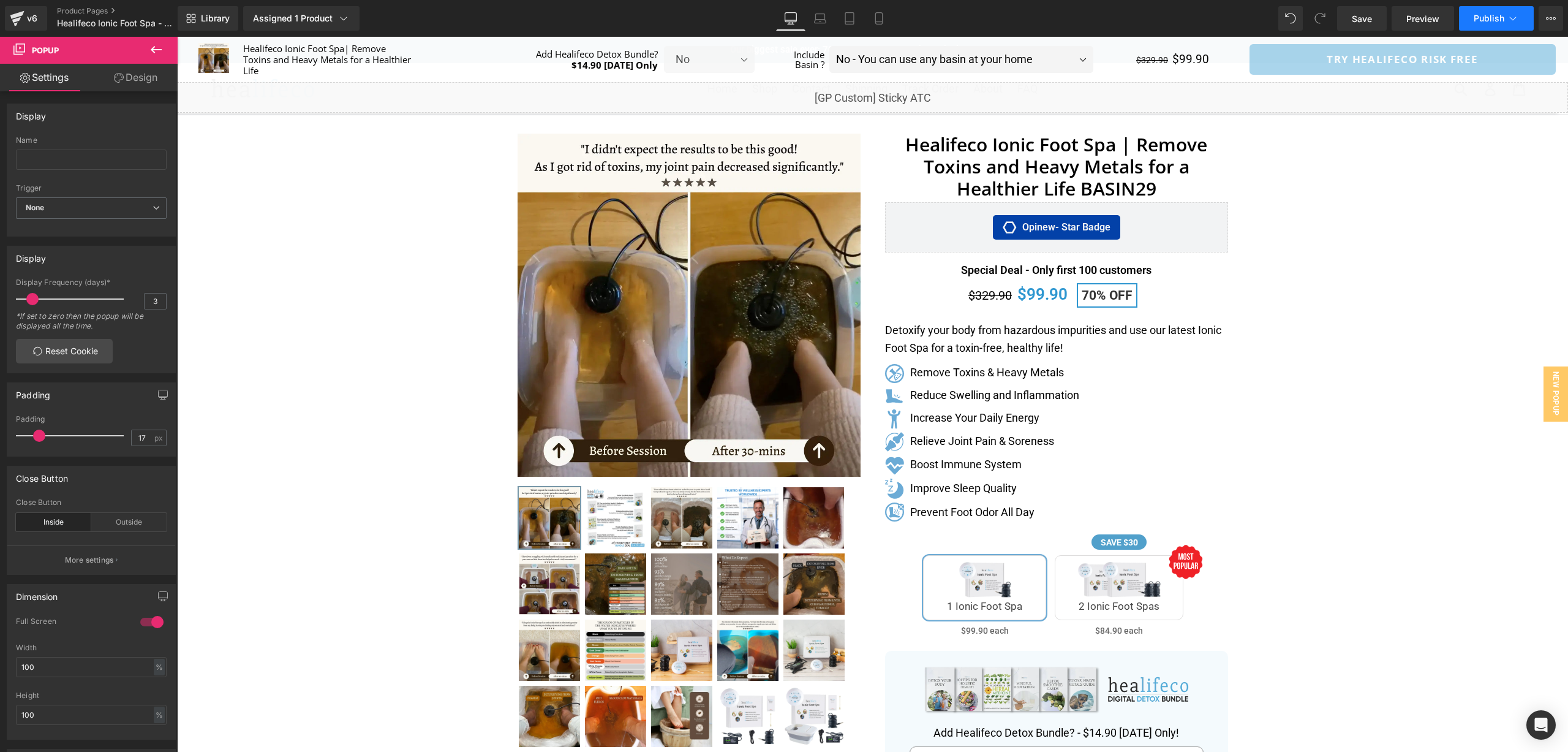
click at [1500, 8] on button "Publish" at bounding box center [1497, 18] width 74 height 25
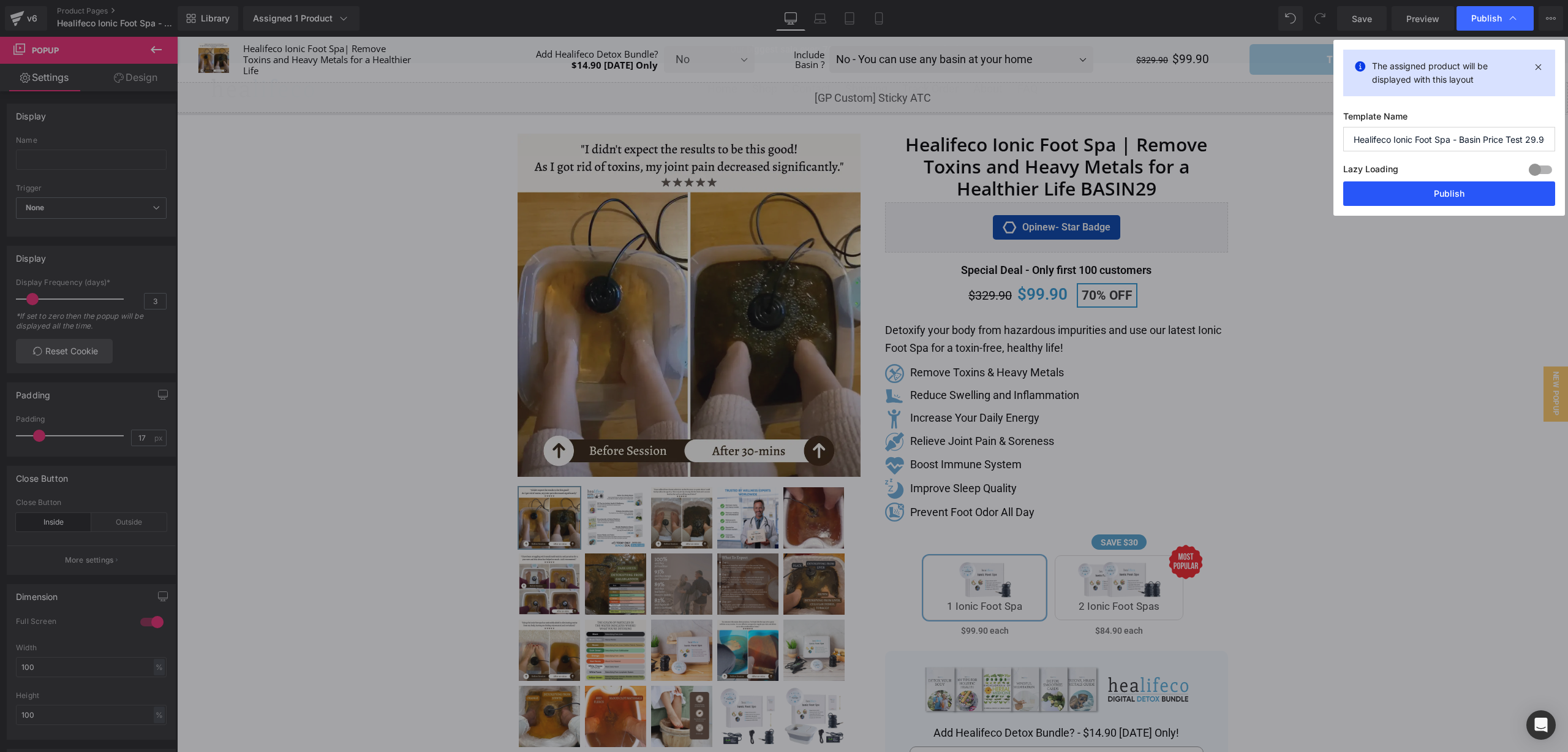
click at [1459, 193] on button "Publish" at bounding box center [1449, 193] width 212 height 25
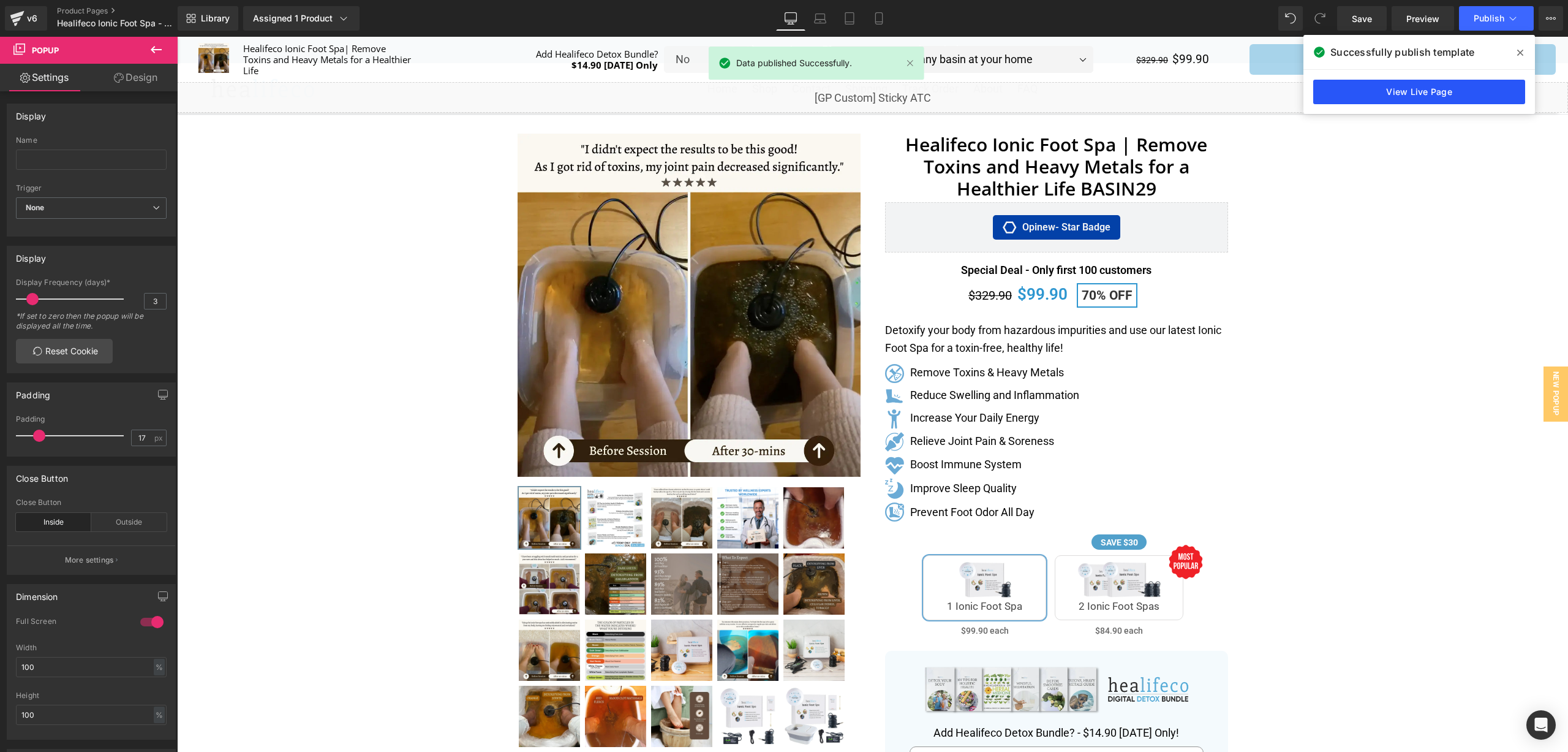
click at [1444, 93] on link "View Live Page" at bounding box center [1420, 92] width 212 height 25
